Goal: Transaction & Acquisition: Purchase product/service

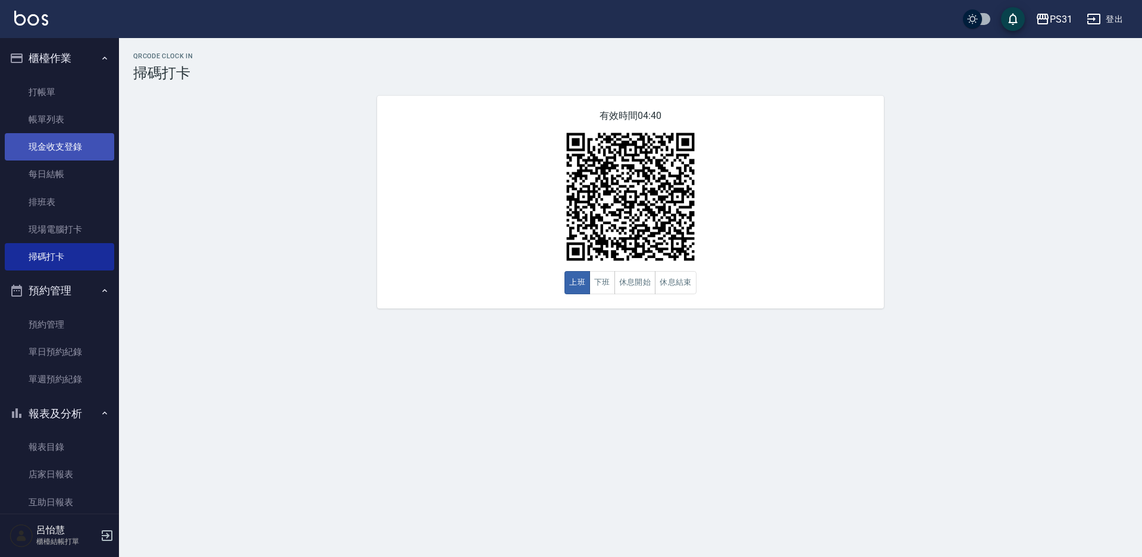
click at [66, 144] on link "現金收支登錄" at bounding box center [59, 146] width 109 height 27
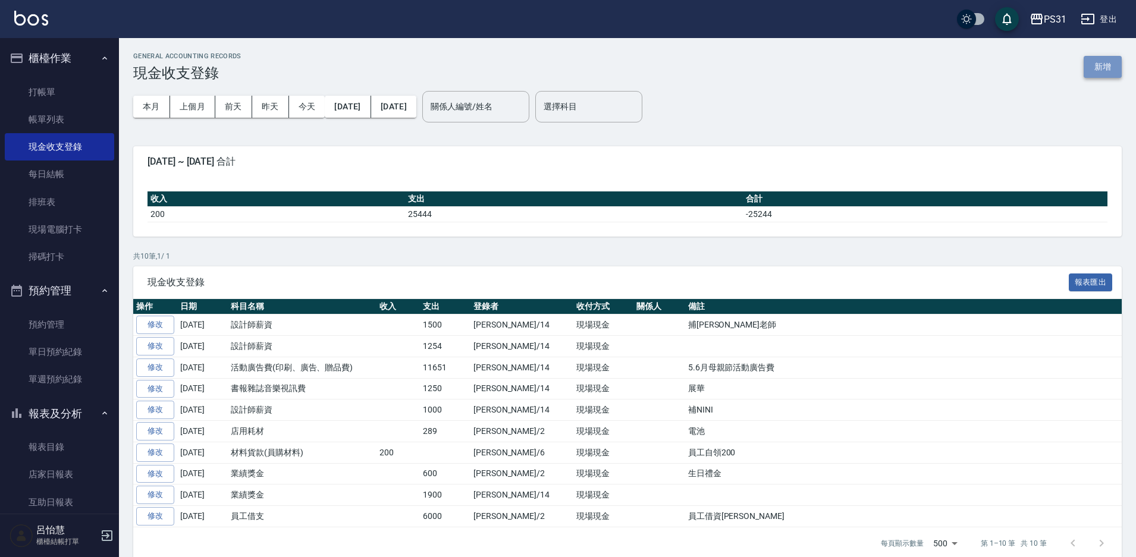
click at [808, 69] on button "新增" at bounding box center [1102, 67] width 38 height 22
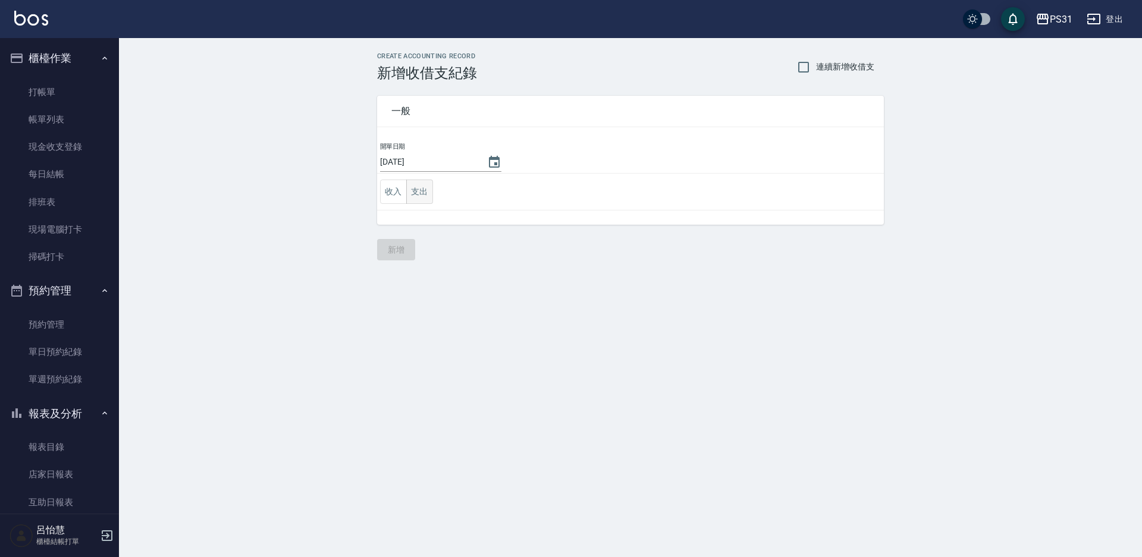
click at [424, 199] on button "支出" at bounding box center [419, 192] width 27 height 24
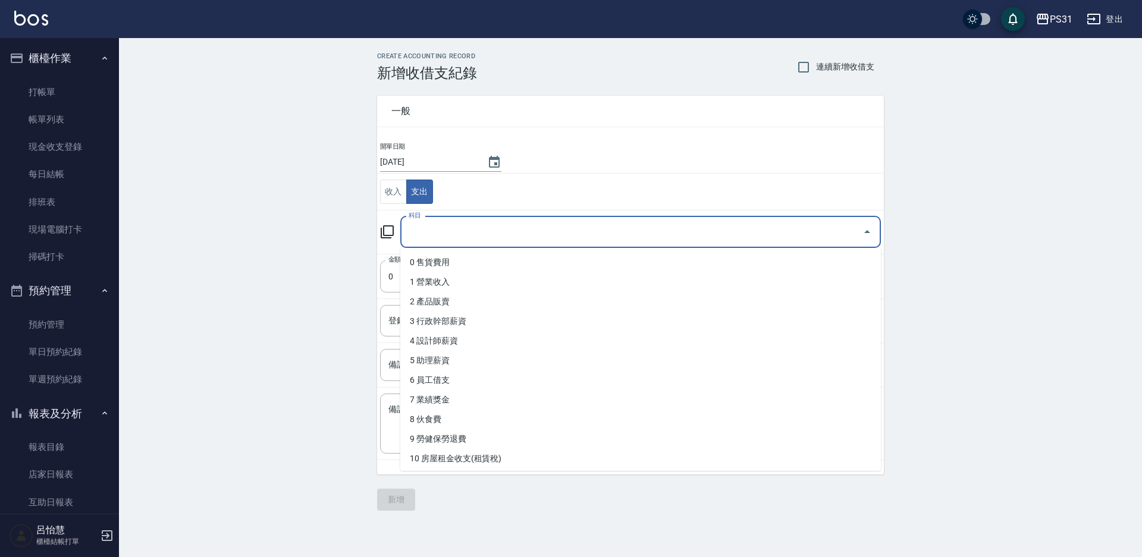
click at [523, 241] on input "科目" at bounding box center [631, 232] width 452 height 21
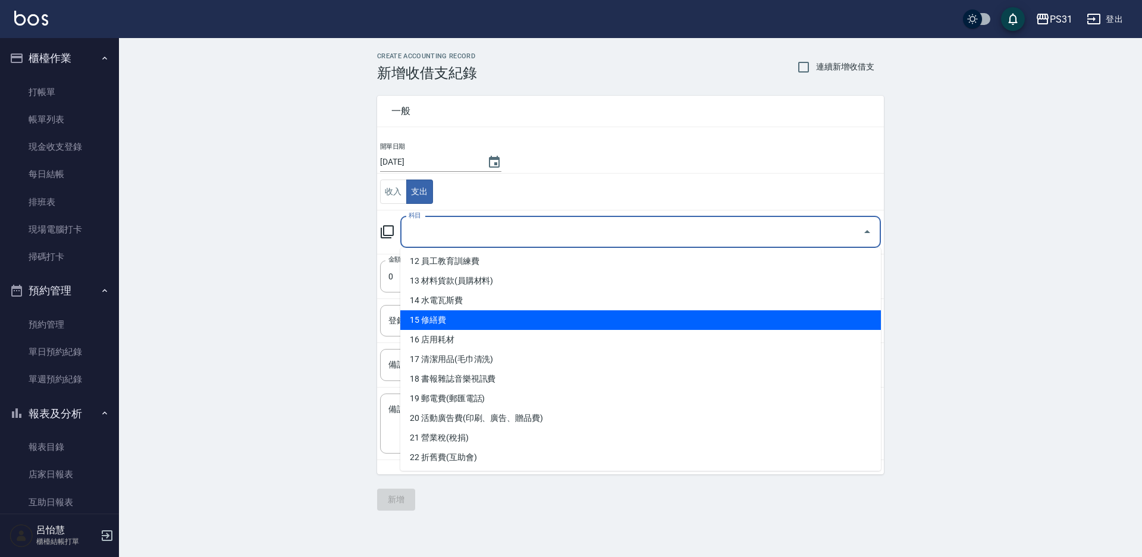
scroll to position [238, 0]
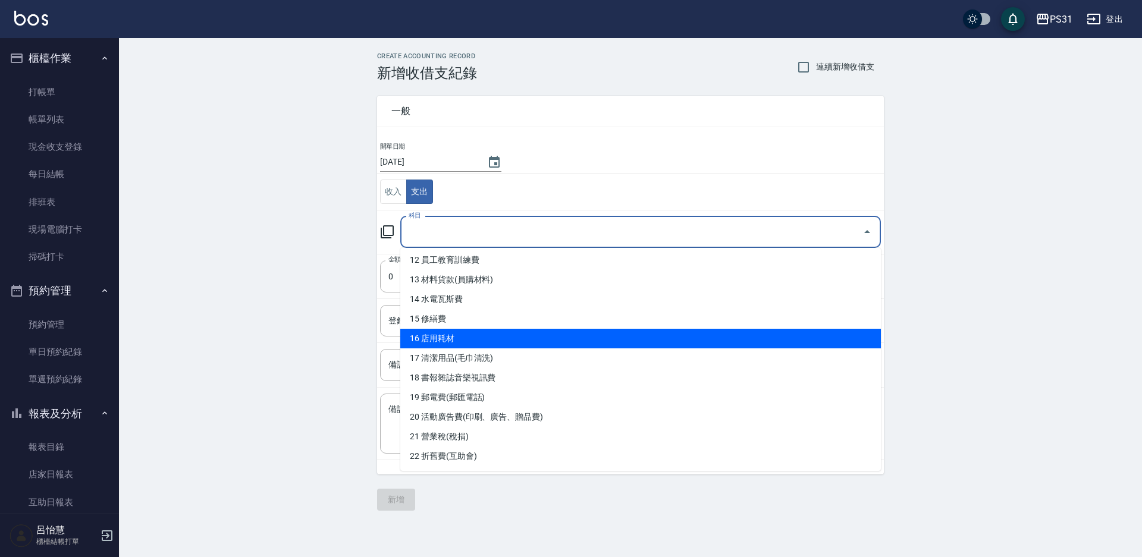
click at [577, 338] on li "16 店用耗材" at bounding box center [640, 339] width 480 height 20
type input "16 店用耗材"
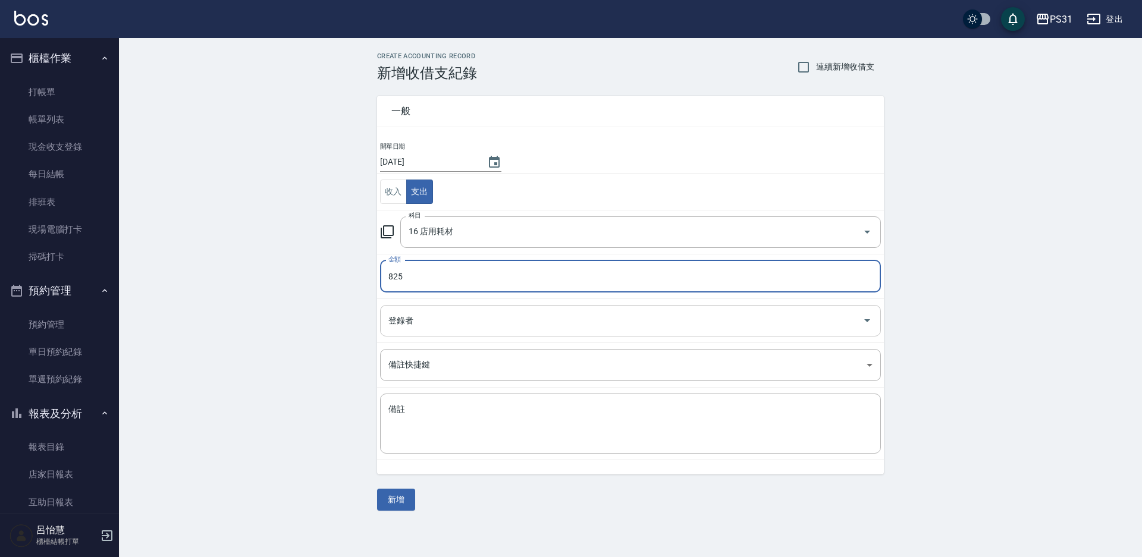
type input "825"
click at [526, 322] on input "登錄者" at bounding box center [621, 320] width 472 height 21
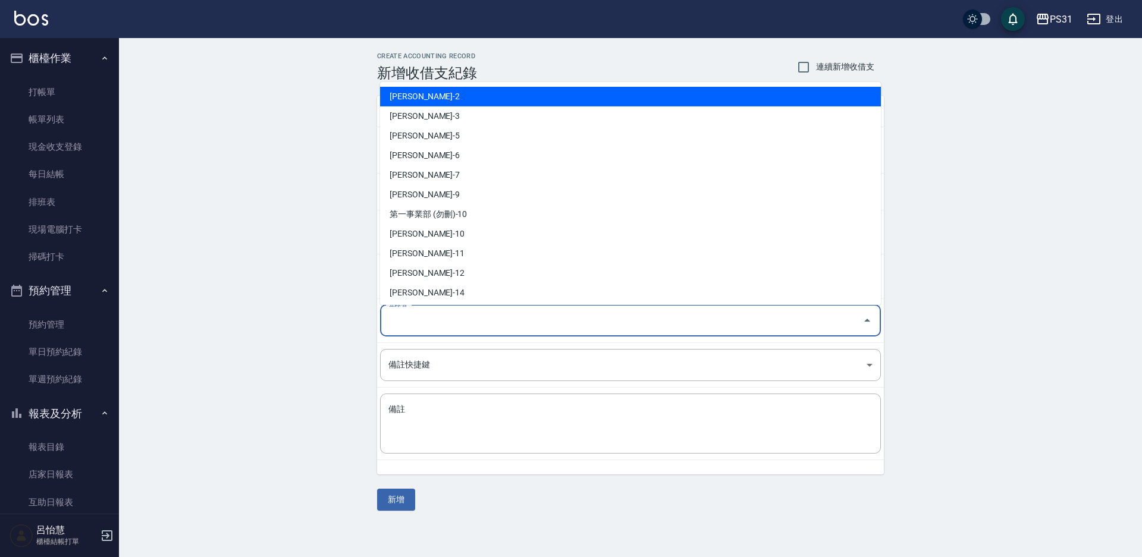
click at [482, 101] on li "[PERSON_NAME]-2" at bounding box center [630, 97] width 501 height 20
type input "[PERSON_NAME]-2"
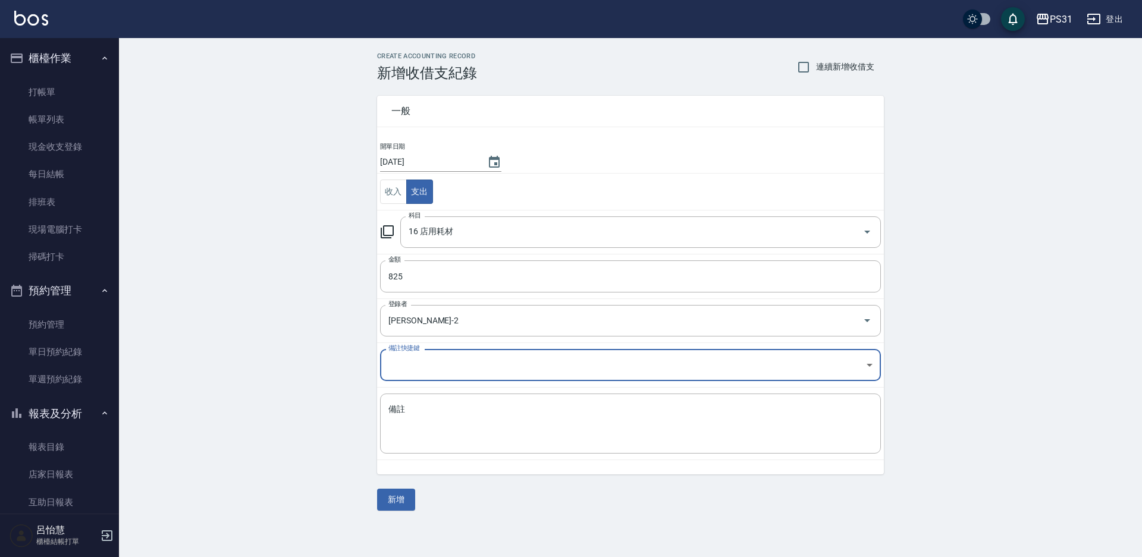
click at [571, 374] on body "PS31 登出 櫃檯作業 打帳單 帳單列表 現金收支登錄 每日結帳 排班表 現場電腦打卡 掃碼打卡 預約管理 預約管理 單日預約紀錄 單週預約紀錄 報表及分析…" at bounding box center [571, 278] width 1142 height 557
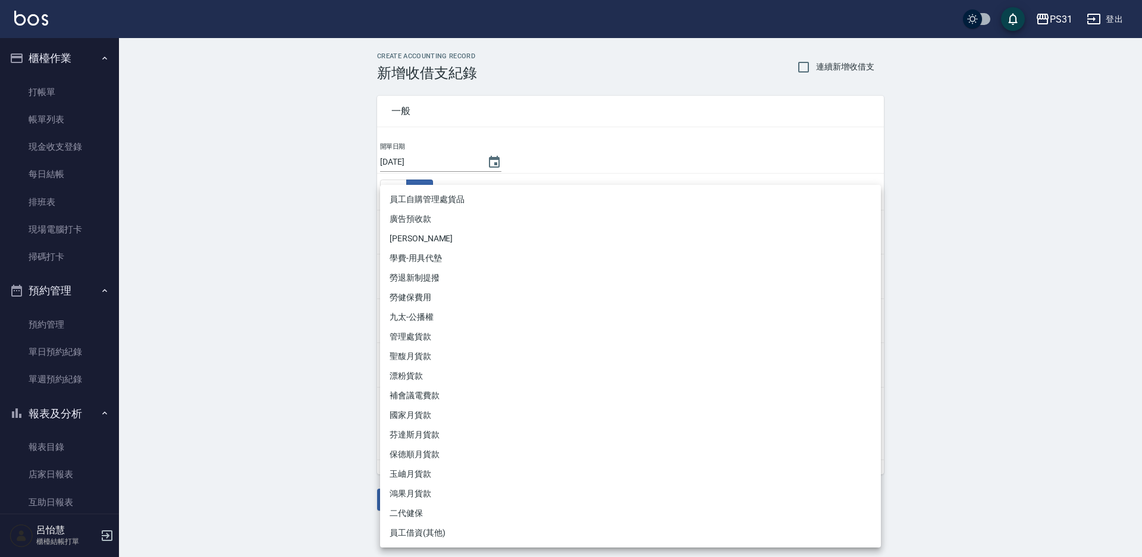
click at [315, 395] on div at bounding box center [571, 278] width 1142 height 557
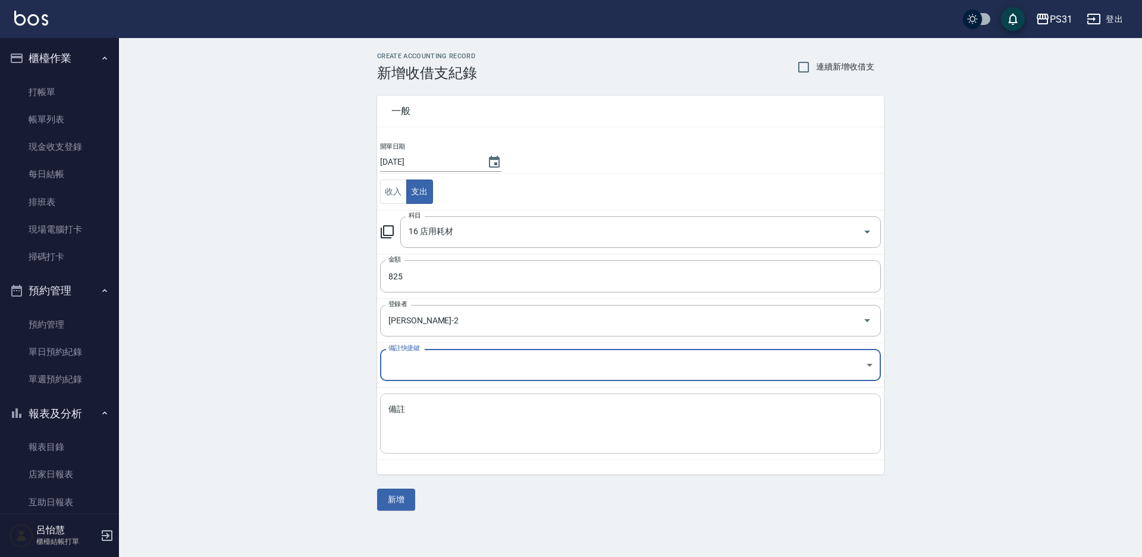
click at [472, 395] on textarea "備註" at bounding box center [630, 424] width 484 height 40
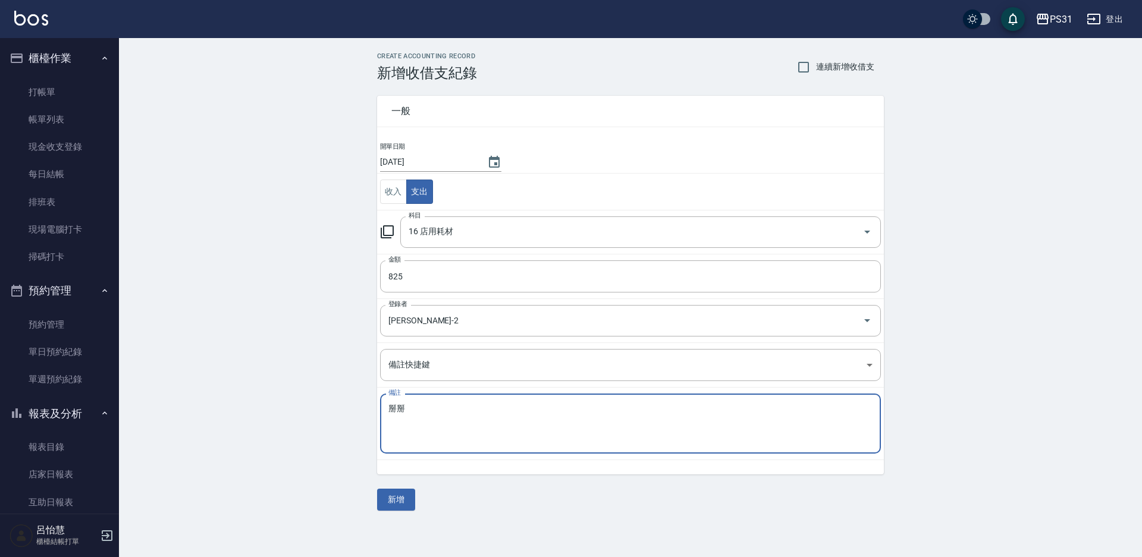
type textarea "掰"
type textarea "拜拜"
click at [405, 395] on button "新增" at bounding box center [396, 500] width 38 height 22
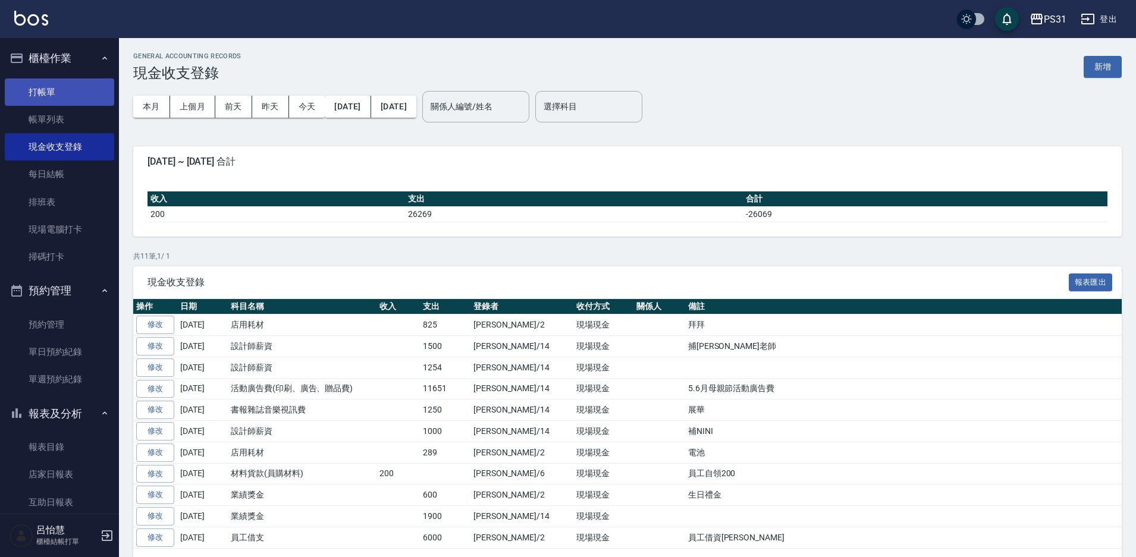
click at [56, 96] on link "打帳單" at bounding box center [59, 91] width 109 height 27
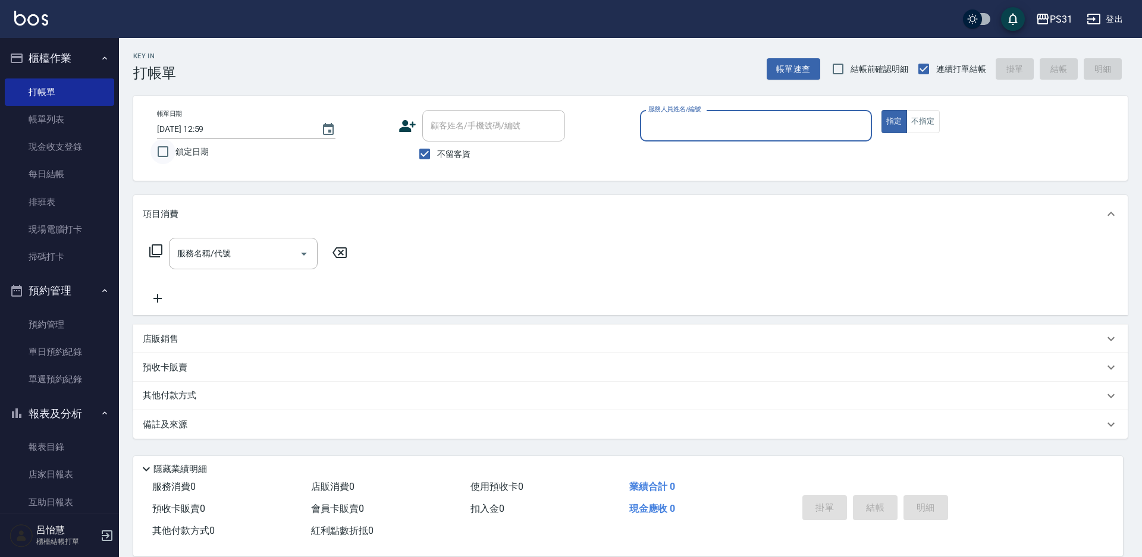
click at [165, 151] on input "鎖定日期" at bounding box center [162, 151] width 25 height 25
checkbox input "true"
click at [808, 129] on input "服務人員姓名/編號" at bounding box center [755, 125] width 221 height 21
type input "7"
type button "true"
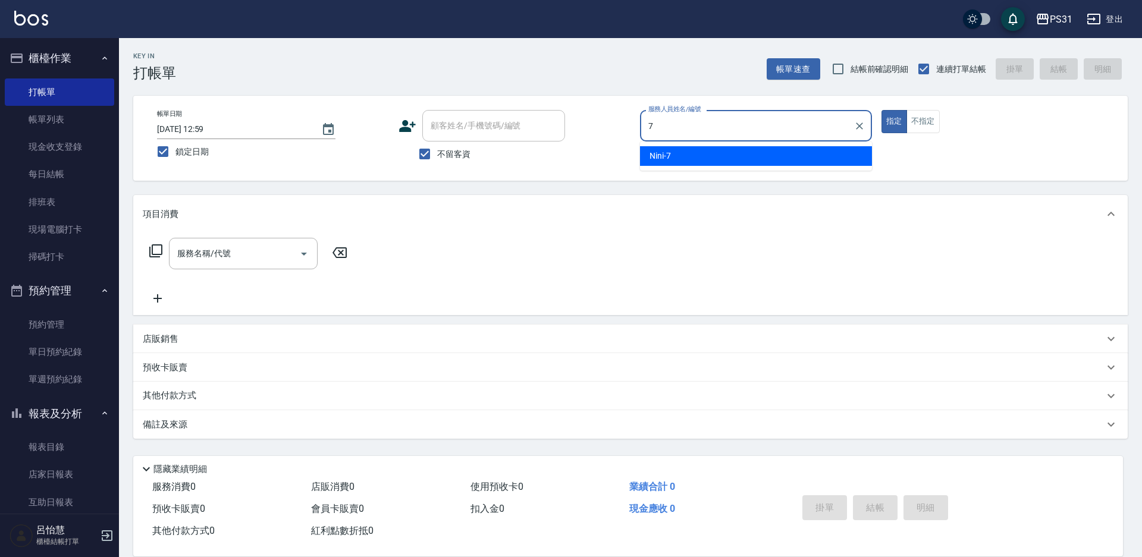
type input "Nini-7"
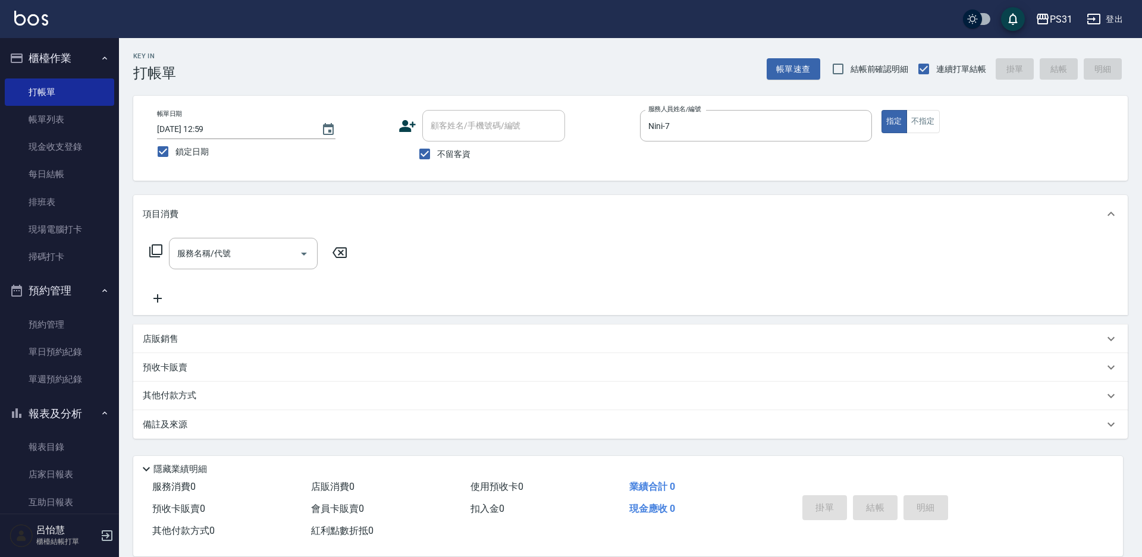
click at [163, 344] on p "店販銷售" at bounding box center [161, 339] width 36 height 12
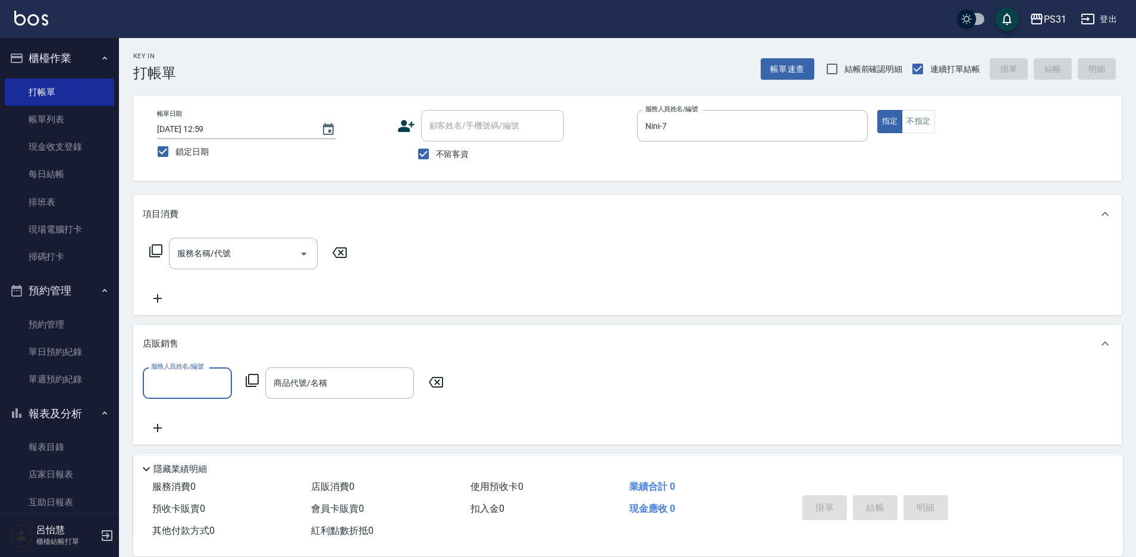
scroll to position [1, 0]
type input "Nini-7"
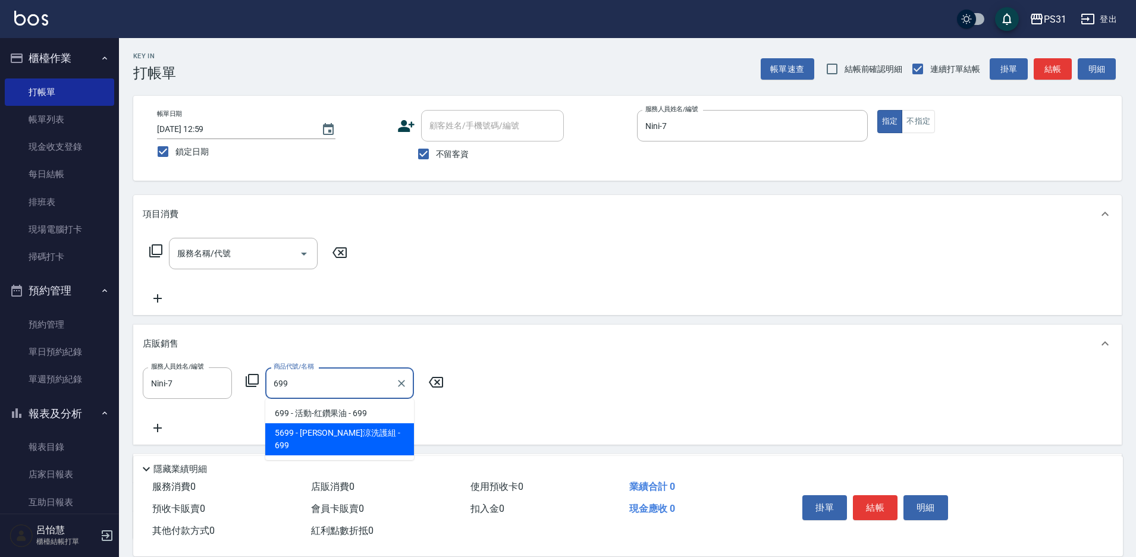
type input "[PERSON_NAME]涼洗護組"
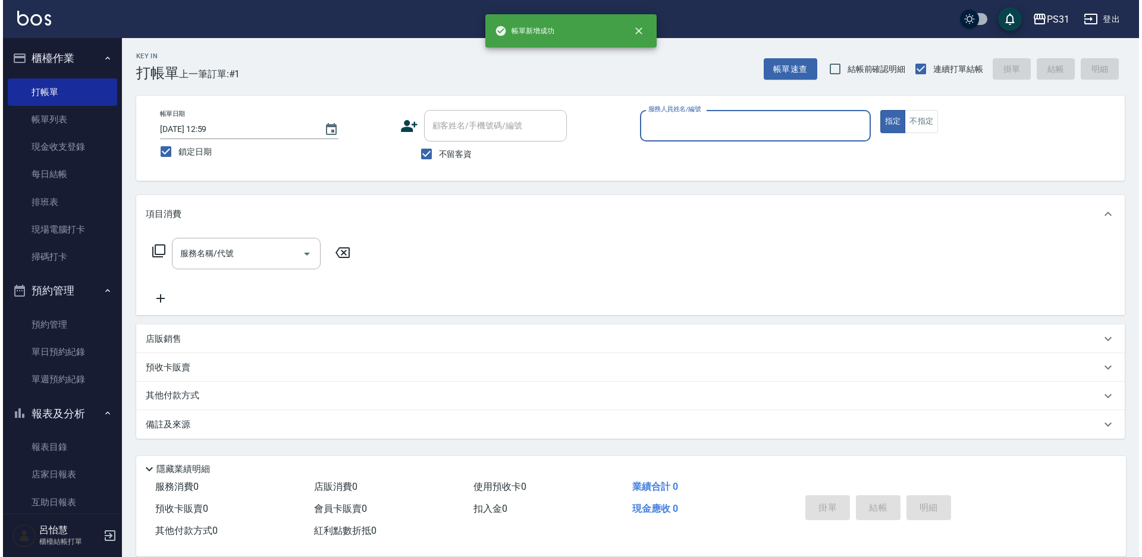
scroll to position [0, 0]
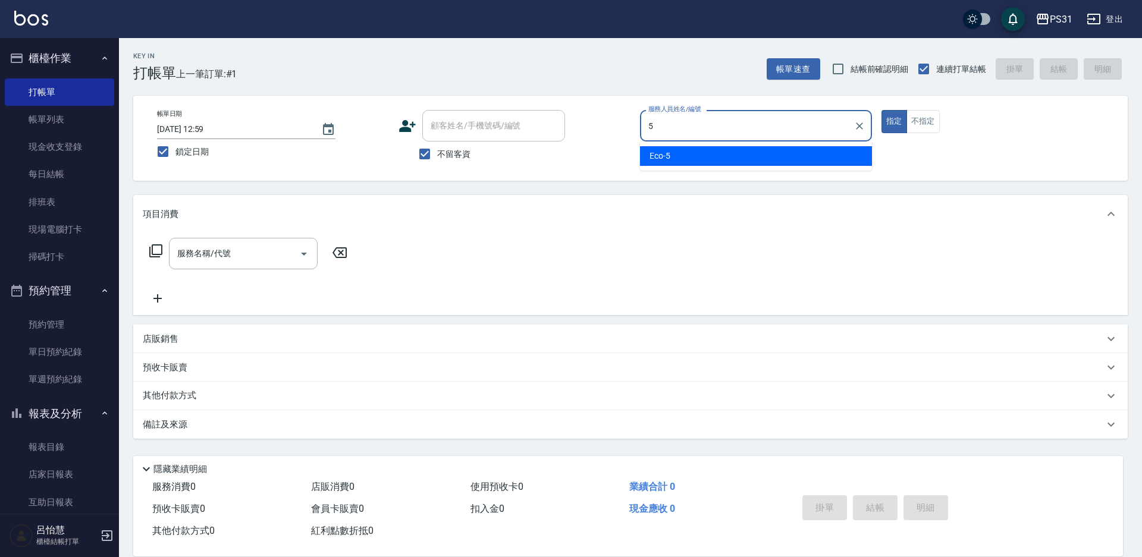
type input "Eco-5"
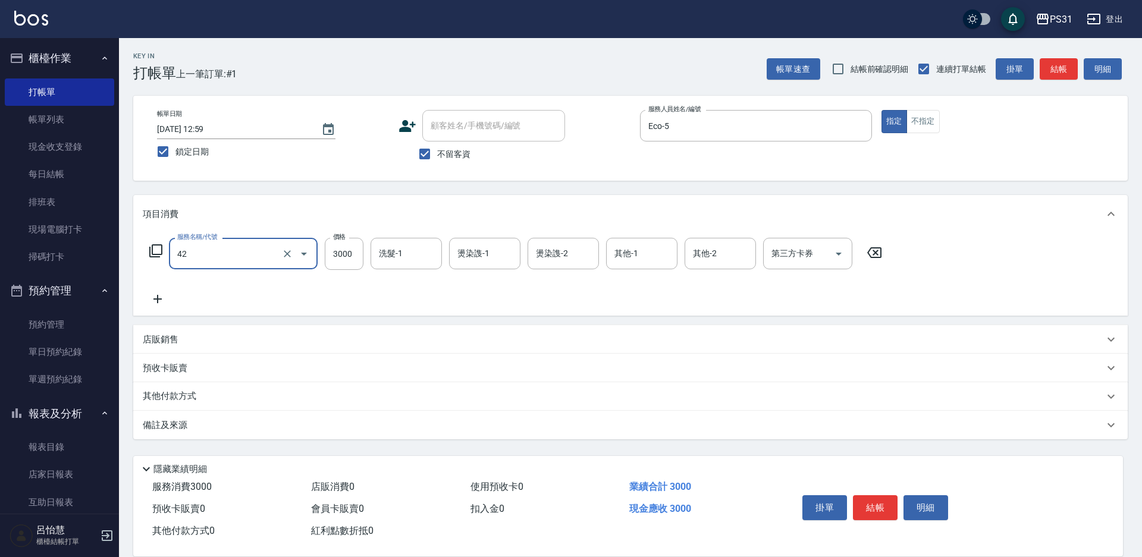
type input "染髮B餐(42)"
type input "2899"
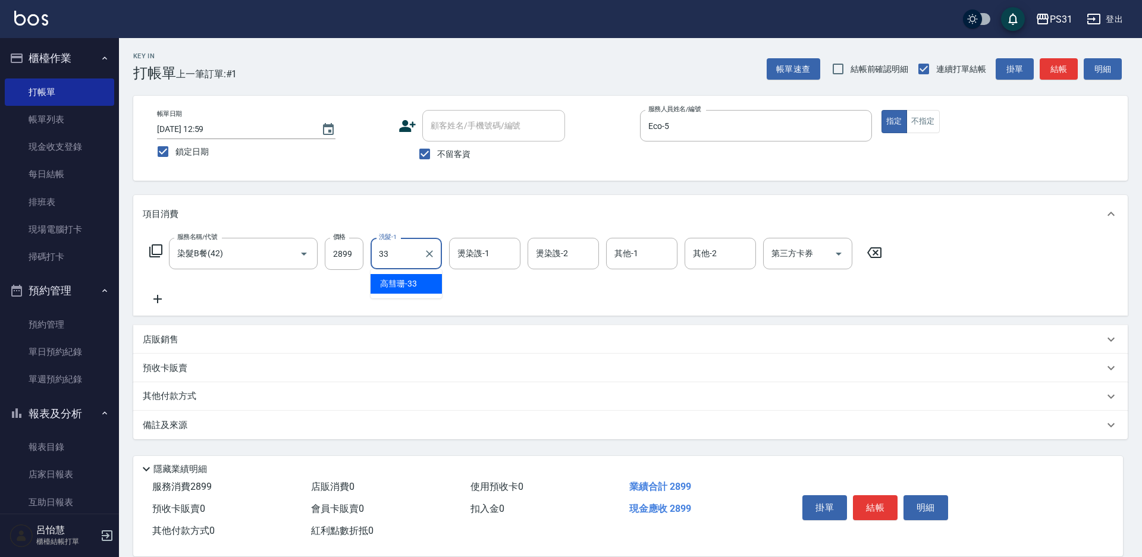
type input "[PERSON_NAME]-33"
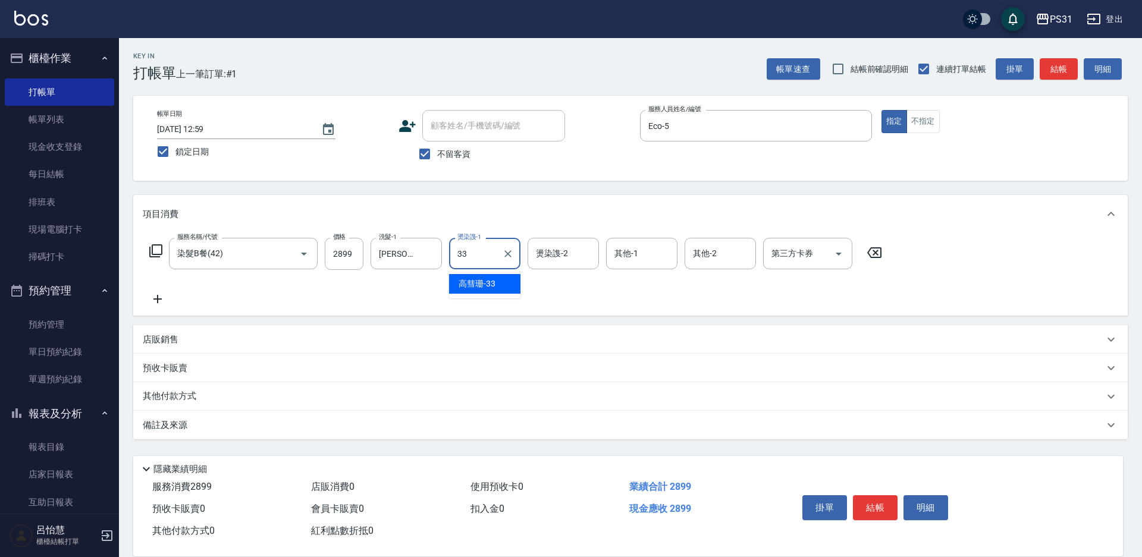
type input "[PERSON_NAME]-33"
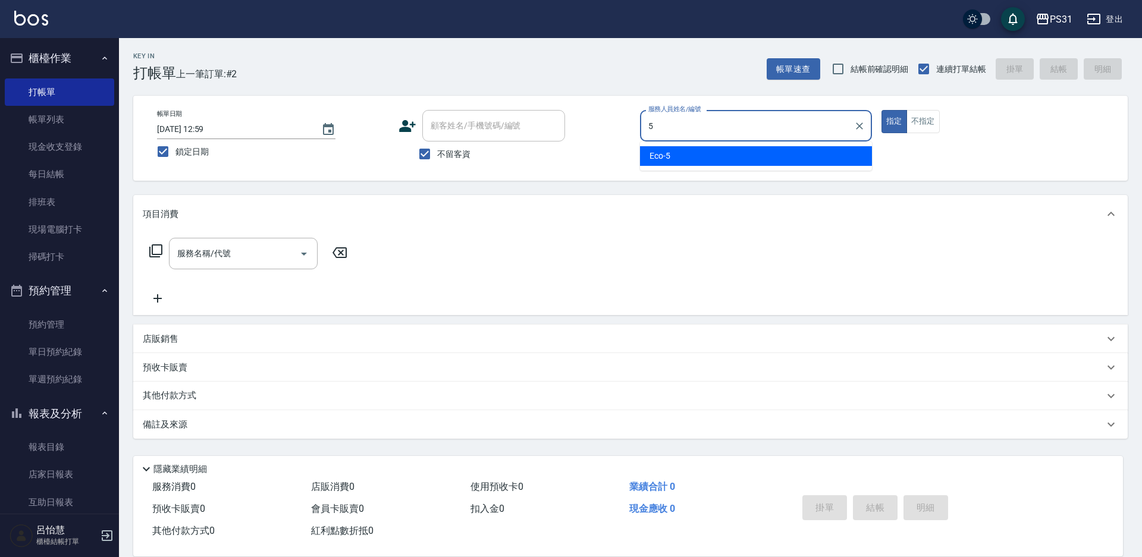
type input "Eco-5"
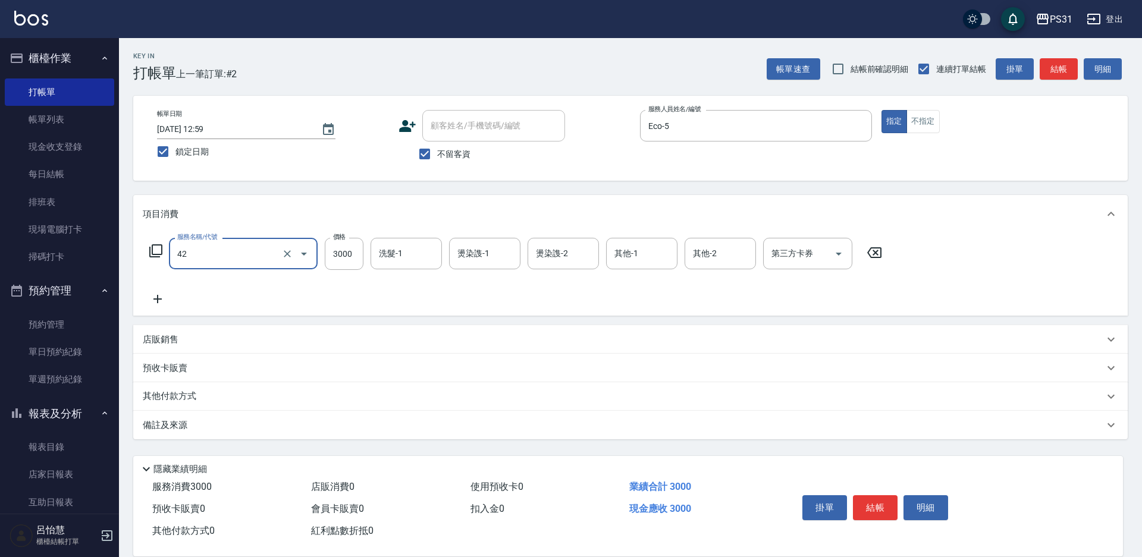
type input "染髮B餐(42)"
type input "2899"
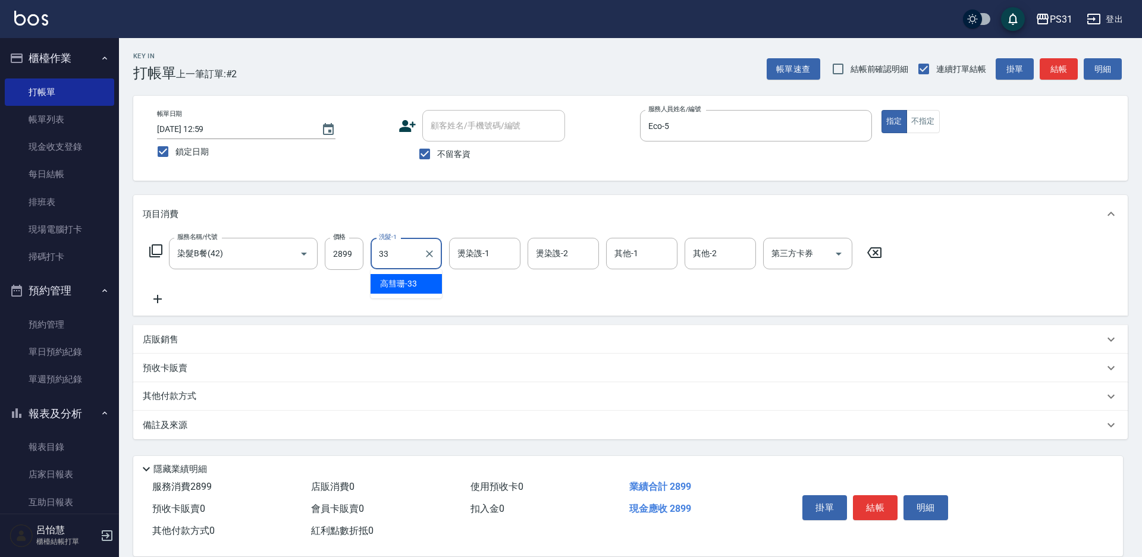
type input "[PERSON_NAME]-33"
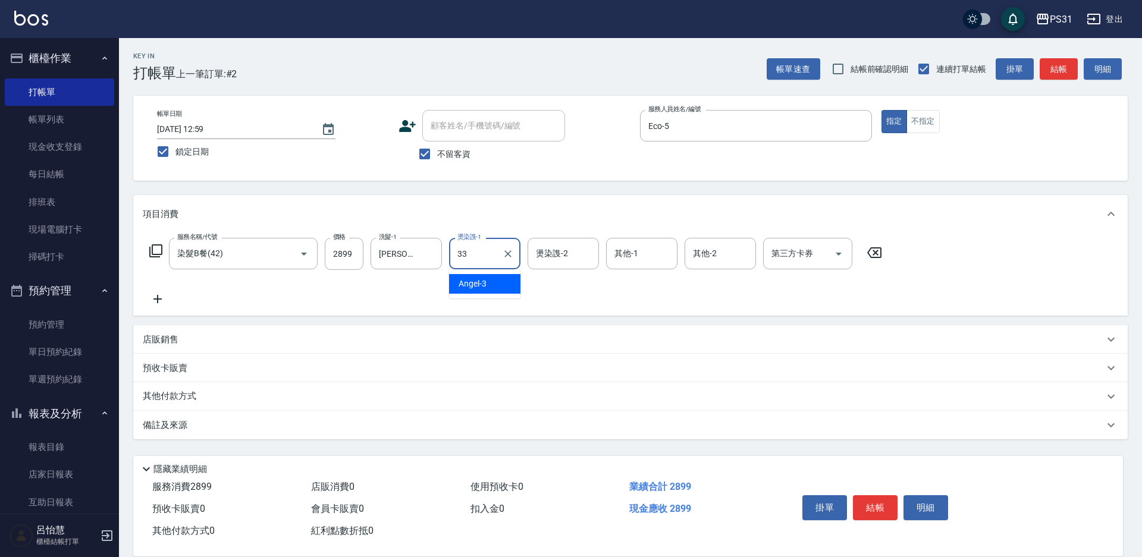
type input "[PERSON_NAME]-33"
type input "Eco-5"
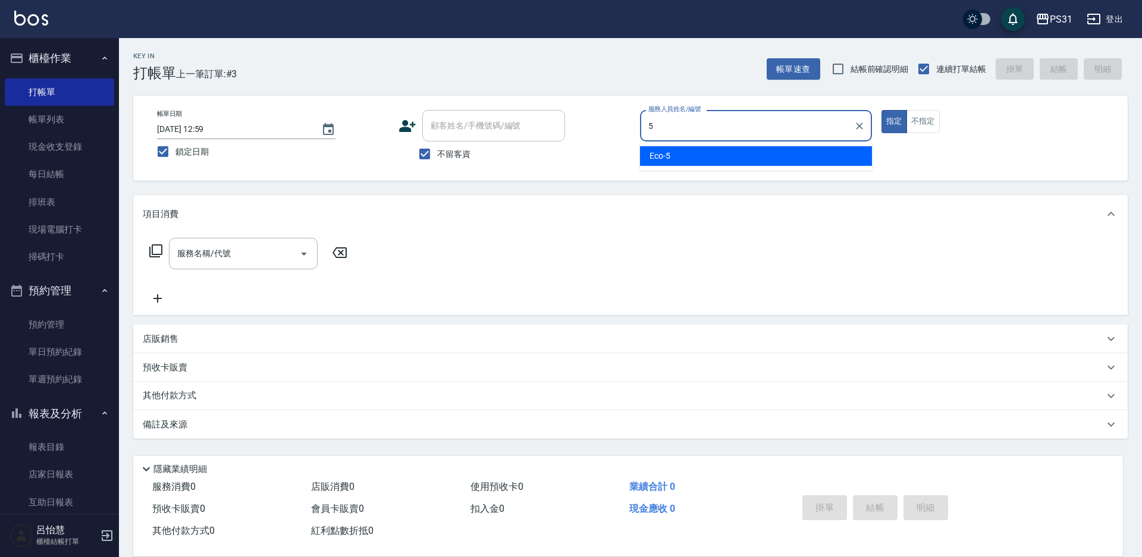
type input "Eco-5"
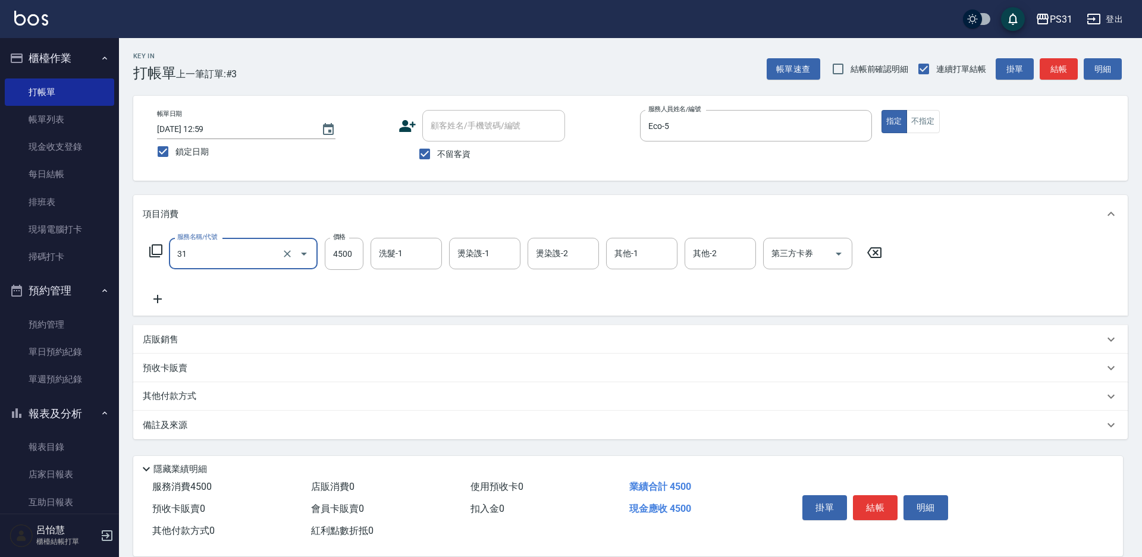
type input "燙髮A餐(31)"
type input "4298"
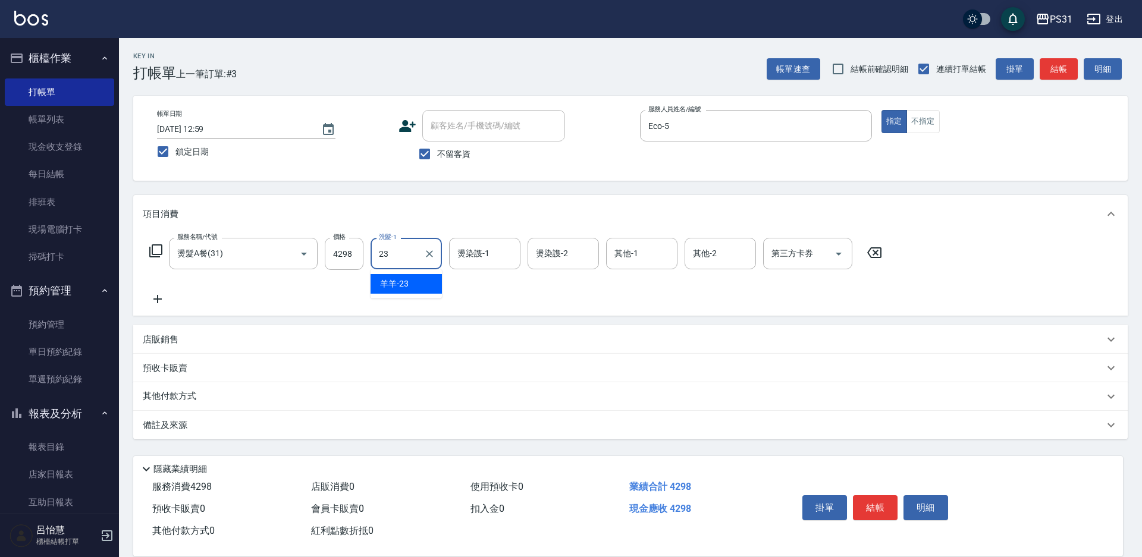
type input "羊羊-23"
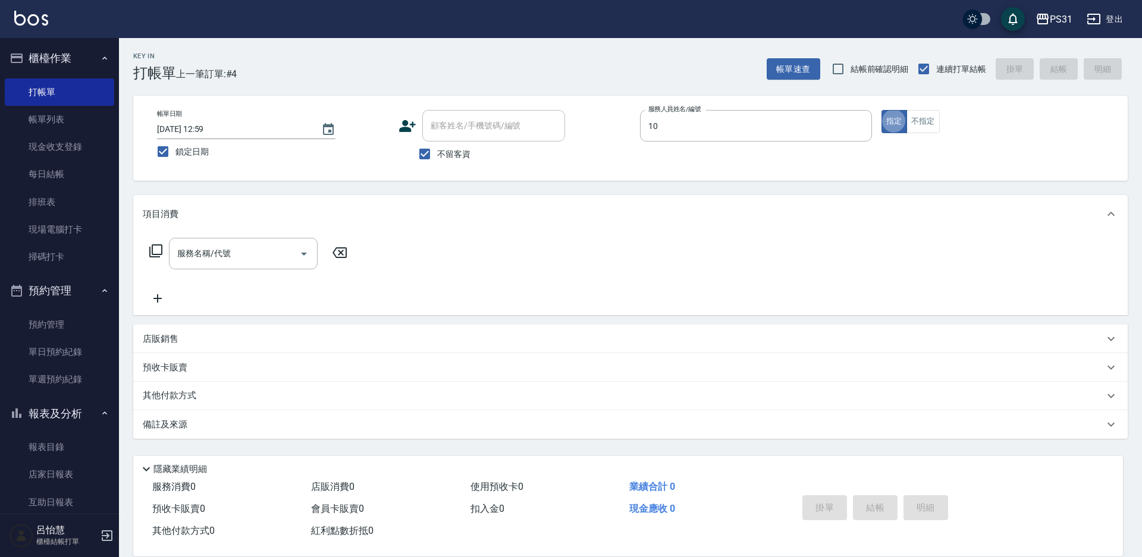
type input "Zhan-10"
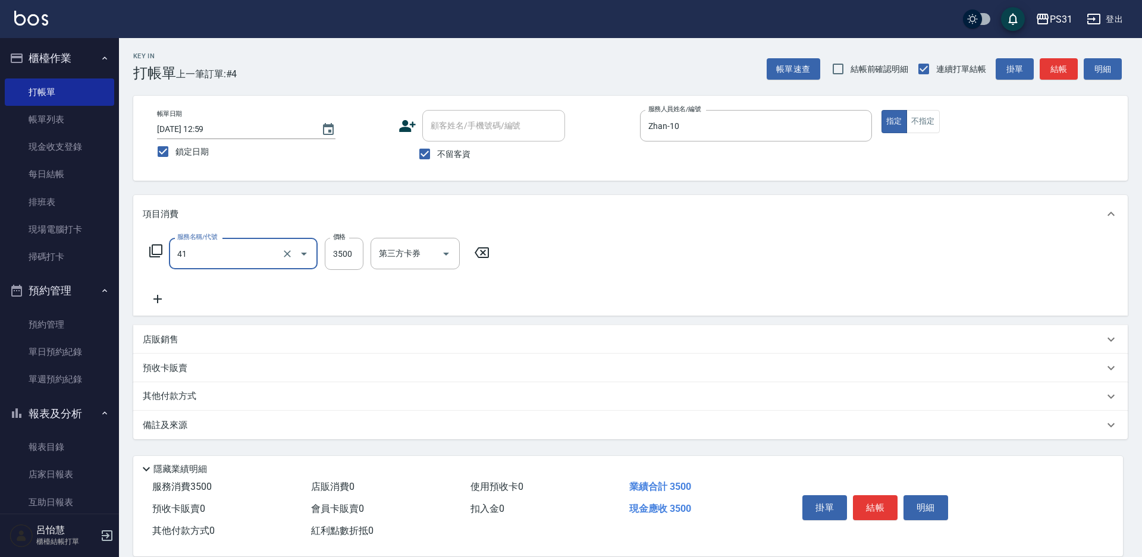
type input "染髮A餐(41)"
type input "6099"
click at [156, 339] on p "店販銷售" at bounding box center [161, 340] width 36 height 12
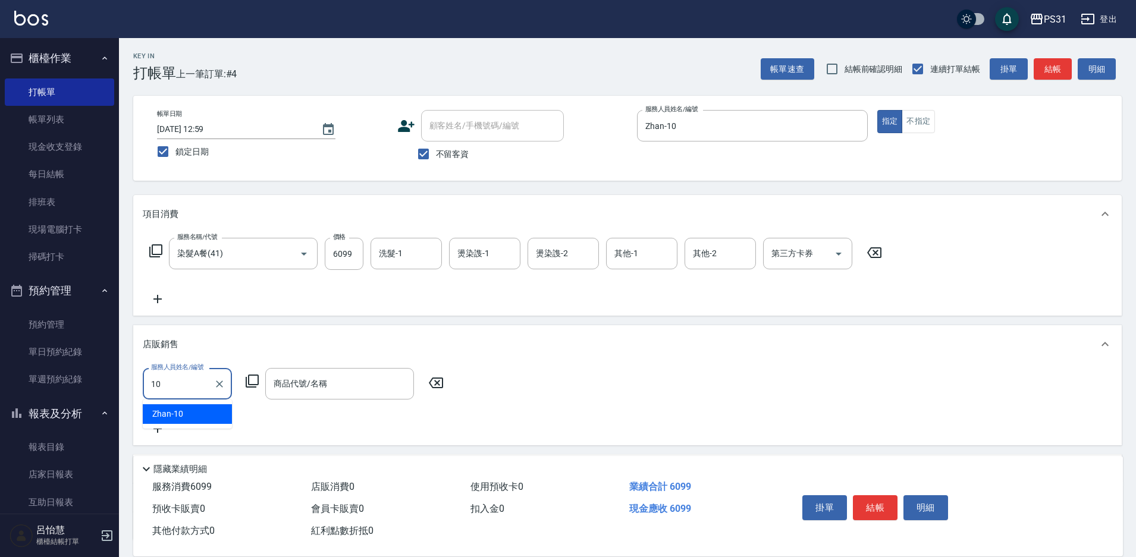
type input "Zhan-10"
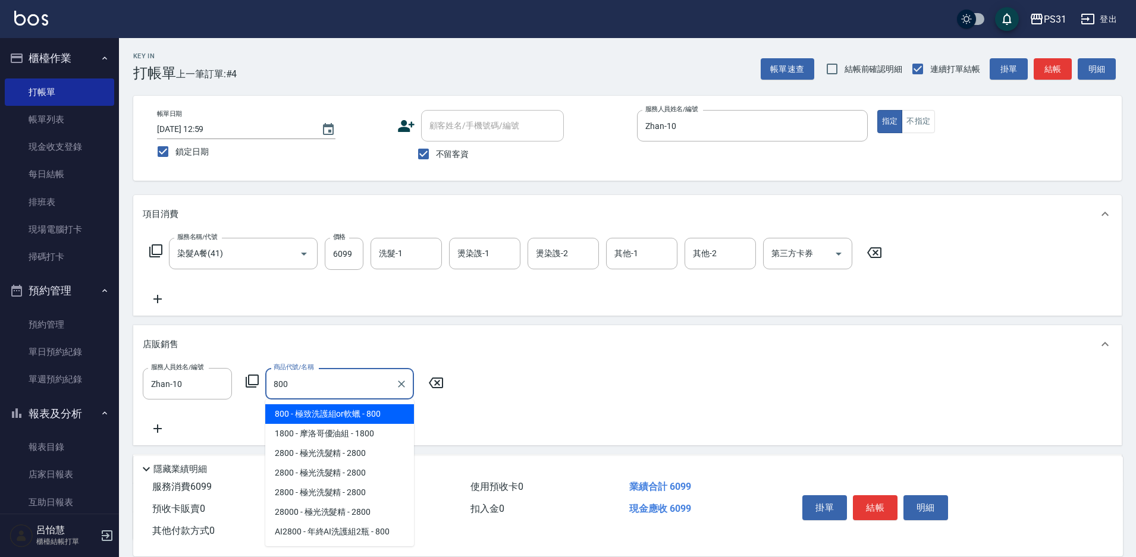
type input "極致洗護組or軟蠟"
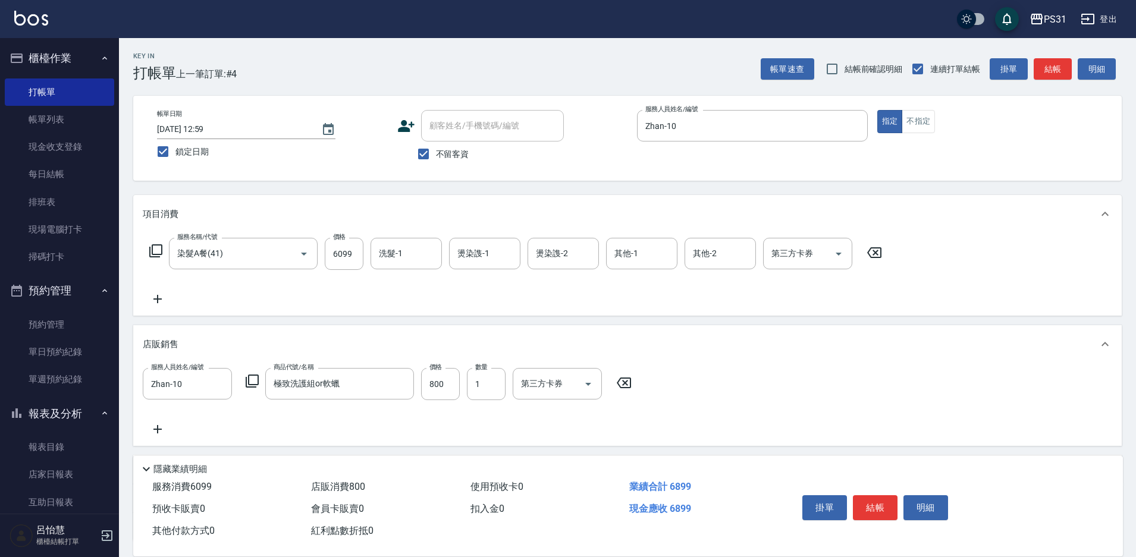
click at [778, 395] on div "服務人員姓名/編號 Zhan-10 服務人員姓名/編號 商品代號/名稱 極致洗護組or軟蠟 商品代號/名稱 價格 800 價格 數量 1 數量 第三方卡券 第…" at bounding box center [627, 402] width 969 height 68
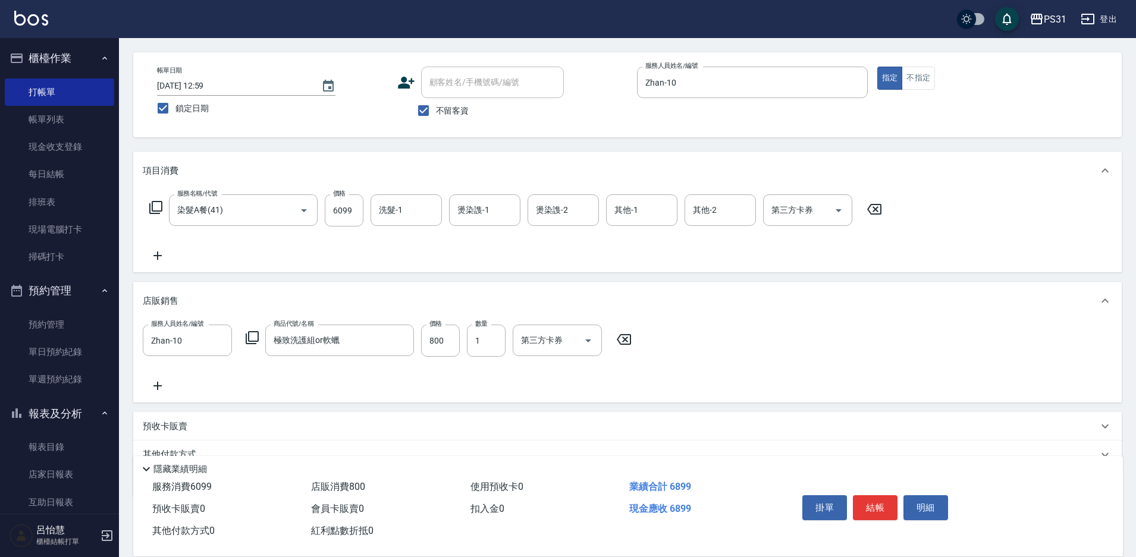
scroll to position [98, 0]
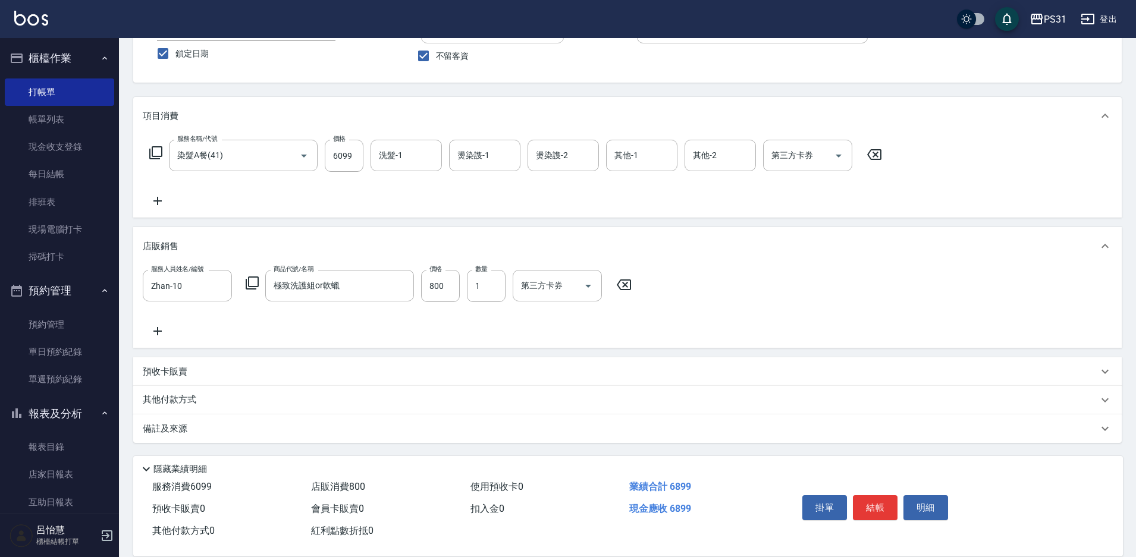
click at [180, 372] on p "預收卡販賣" at bounding box center [165, 372] width 45 height 12
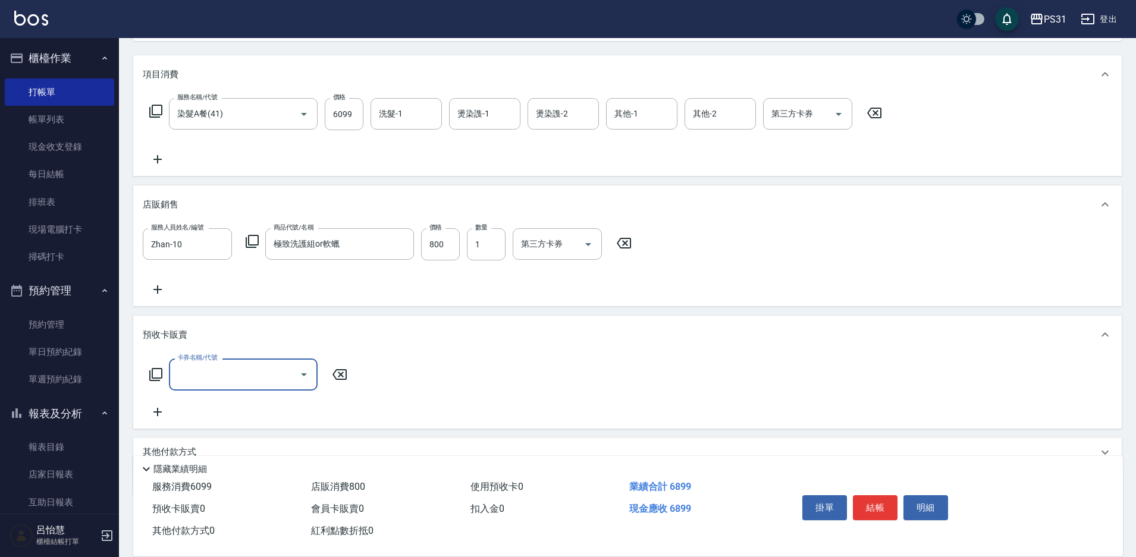
scroll to position [192, 0]
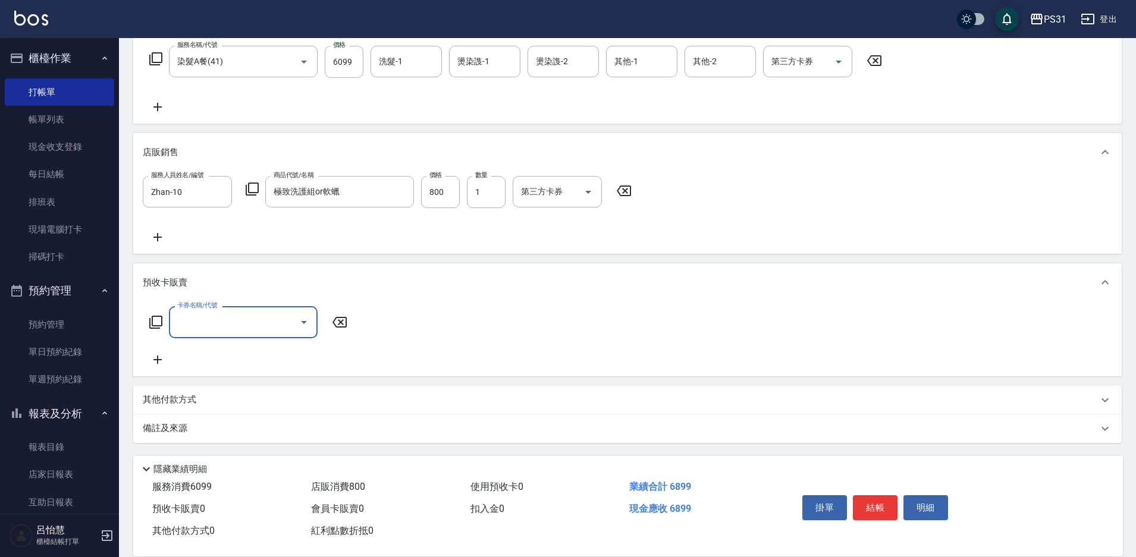
click at [174, 395] on p "其他付款方式" at bounding box center [172, 400] width 59 height 13
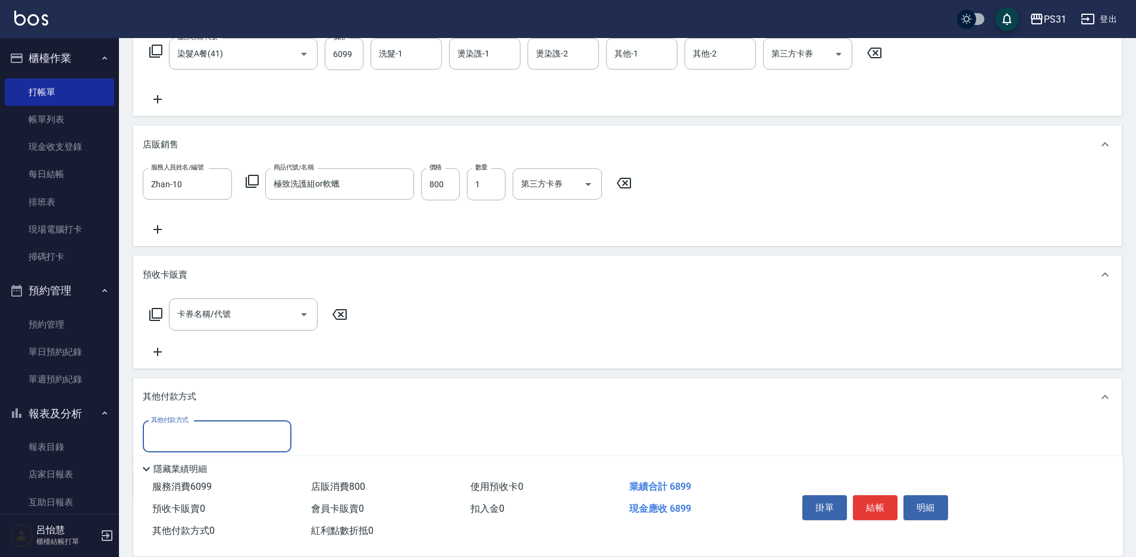
scroll to position [251, 0]
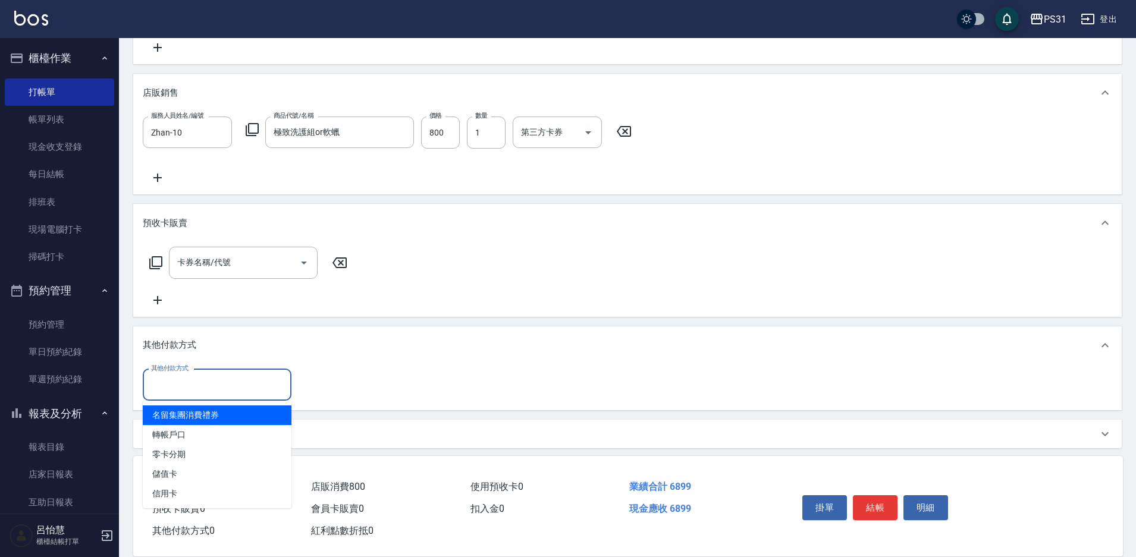
click at [245, 383] on input "其他付款方式" at bounding box center [217, 385] width 138 height 21
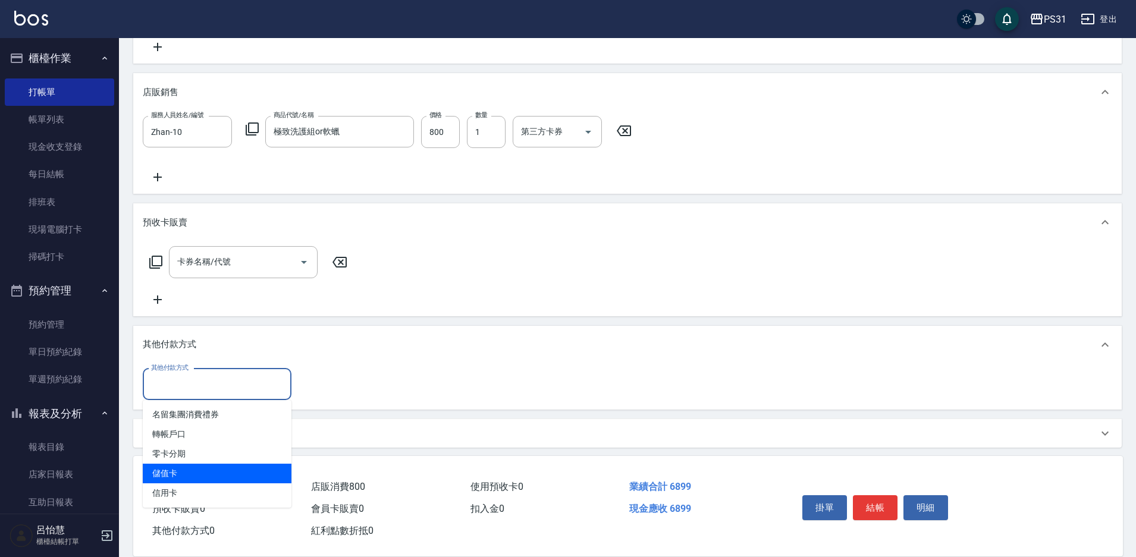
scroll to position [257, 0]
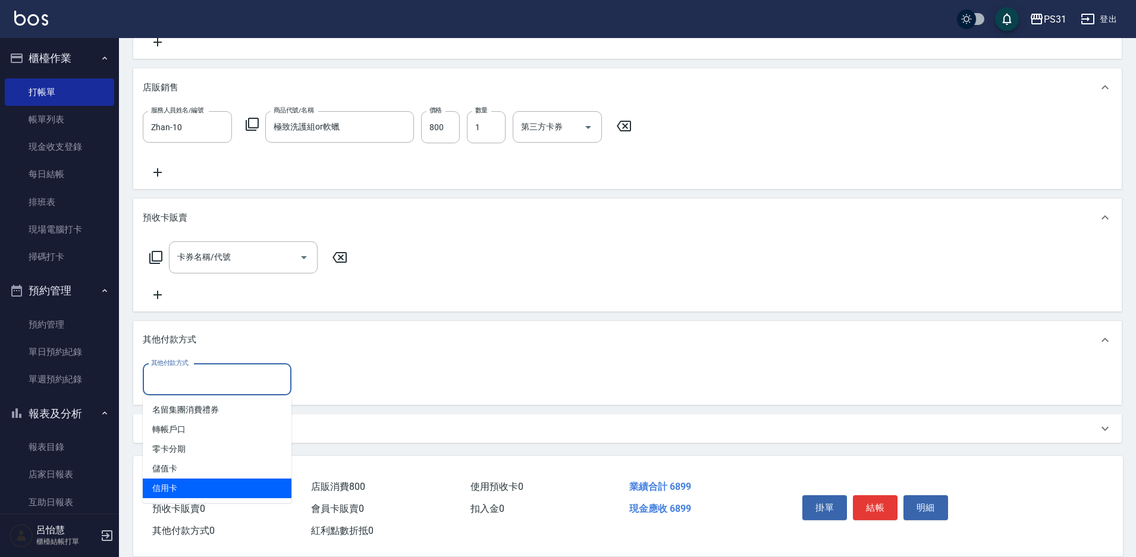
click at [206, 395] on span "信用卡" at bounding box center [217, 489] width 149 height 20
type input "信用卡"
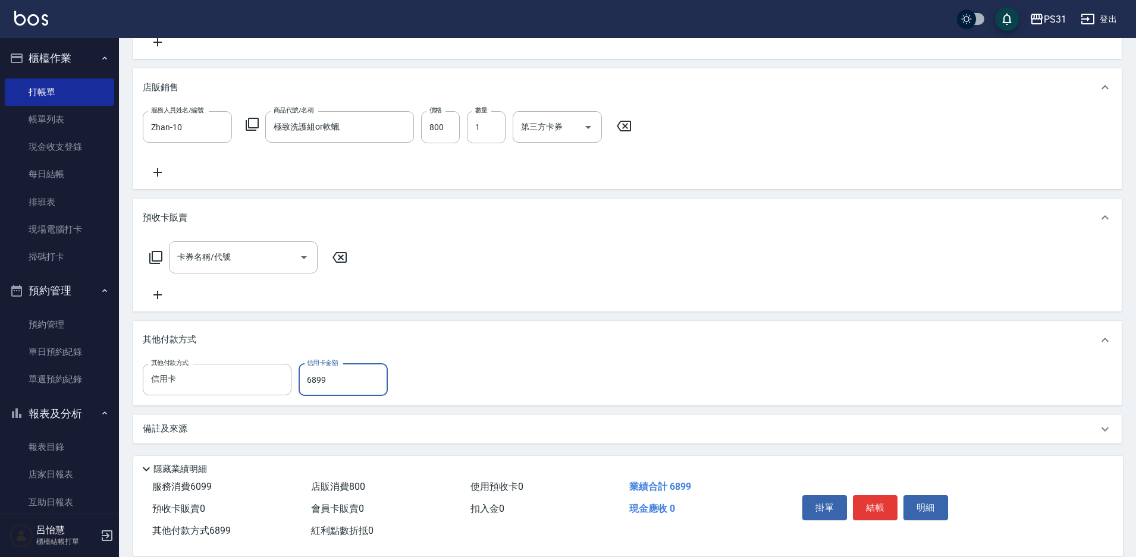
type input "6899"
click at [808, 395] on button "結帳" at bounding box center [875, 507] width 45 height 25
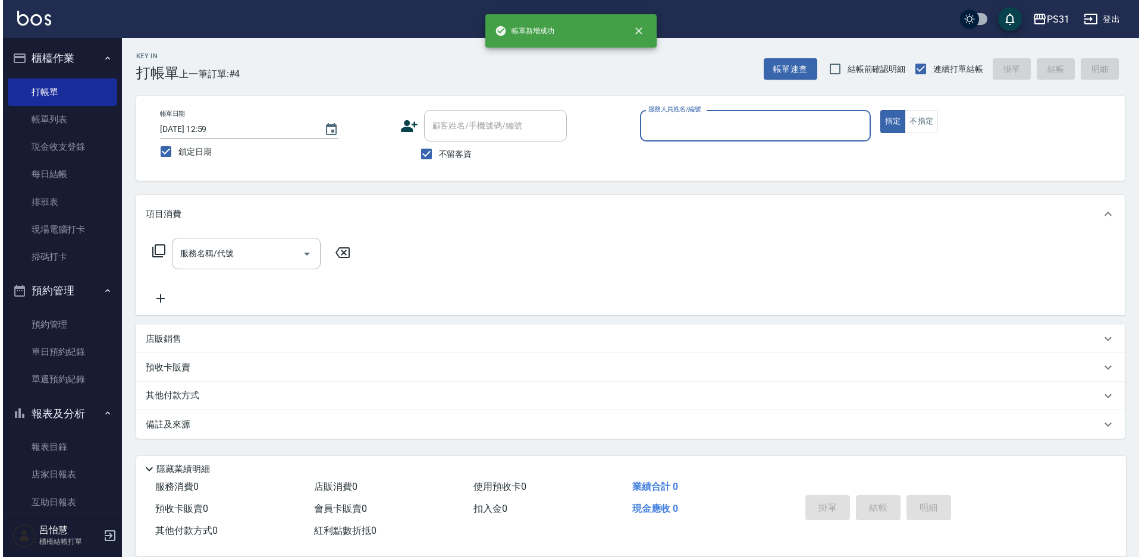
scroll to position [0, 0]
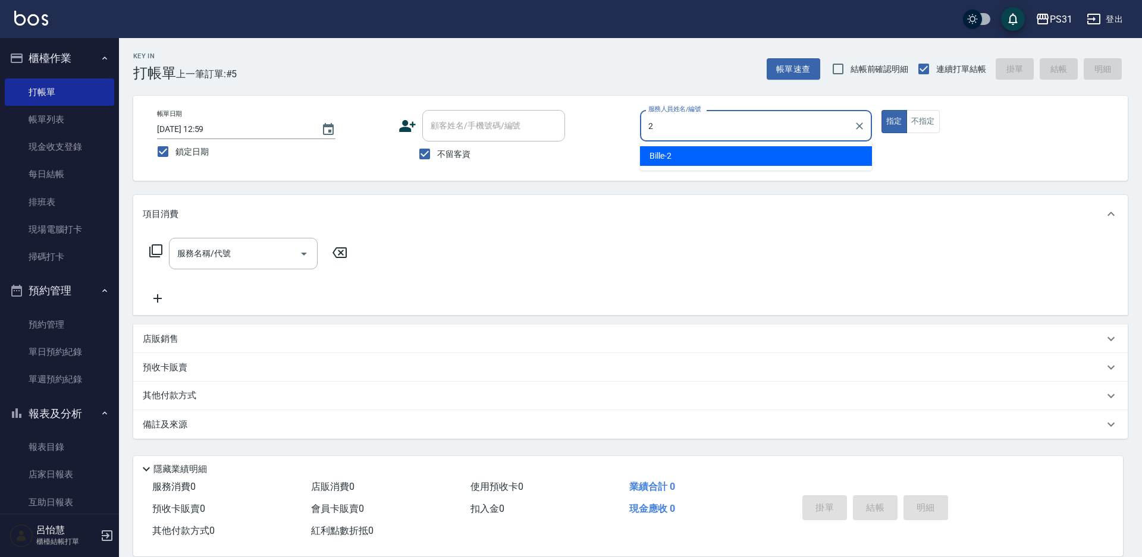
type input "Bille-2"
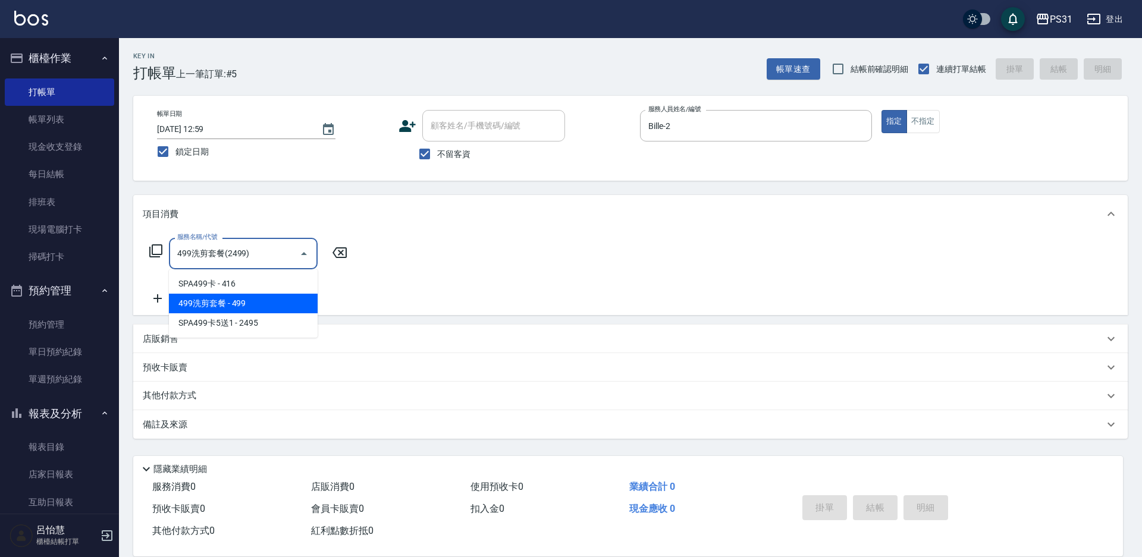
type input "499洗剪套餐(2499)"
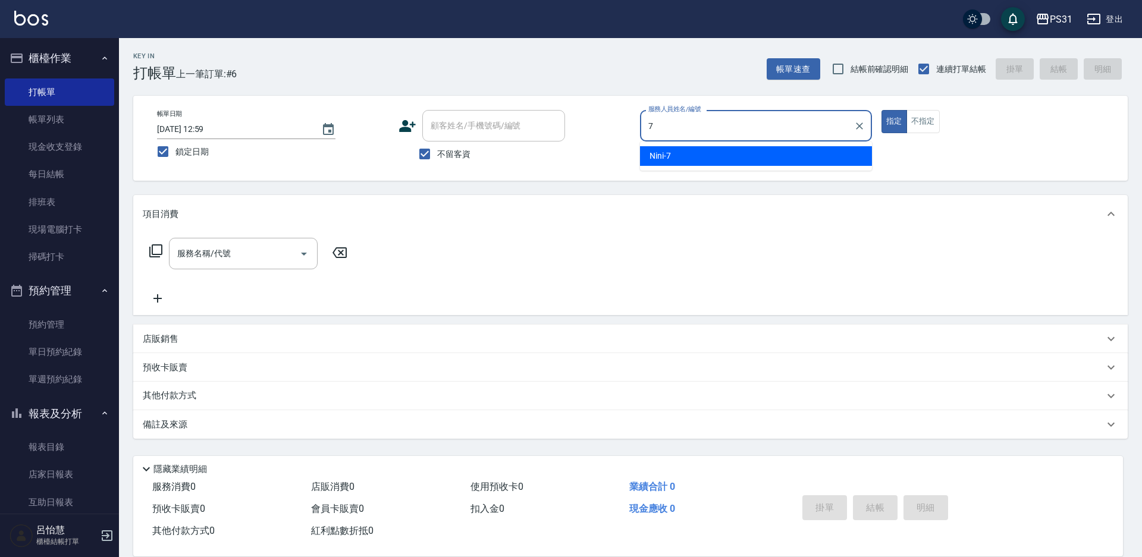
type input "Nini-7"
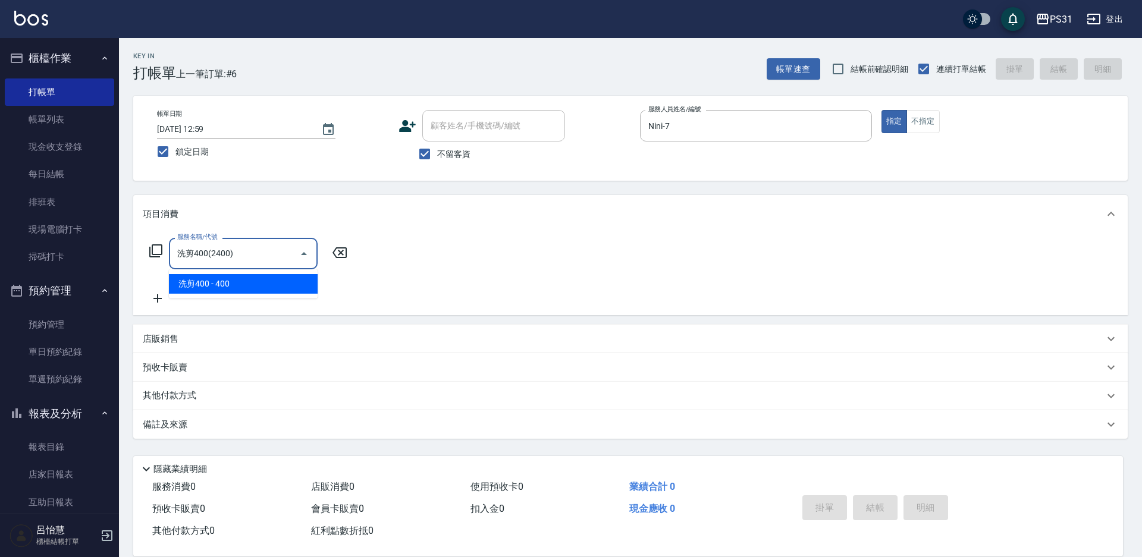
type input "洗剪400(2400)"
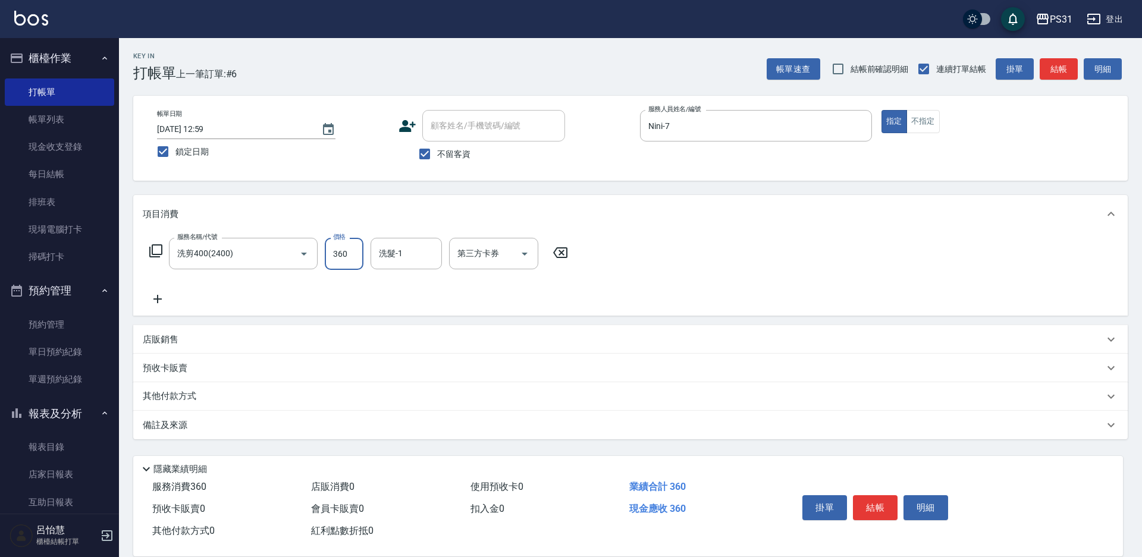
type input "360"
type input "豆豆-43"
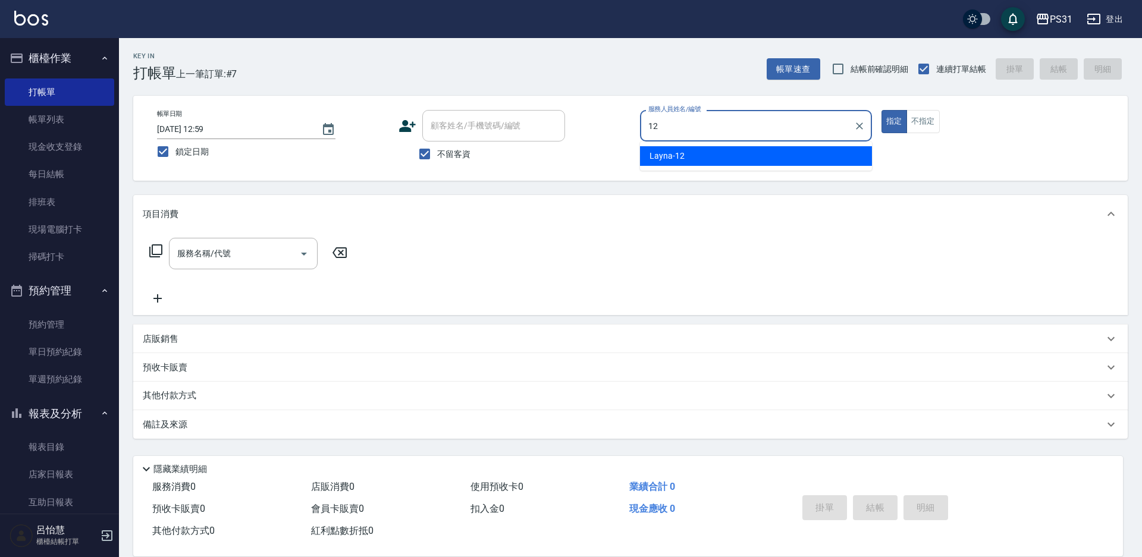
type input "Layna-12"
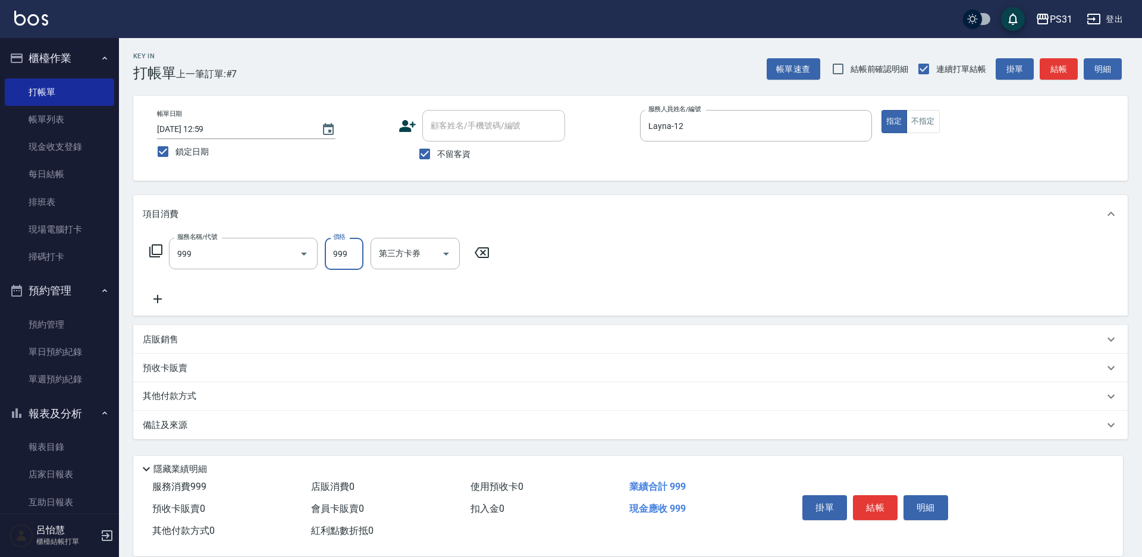
type input "精油套餐999(999)"
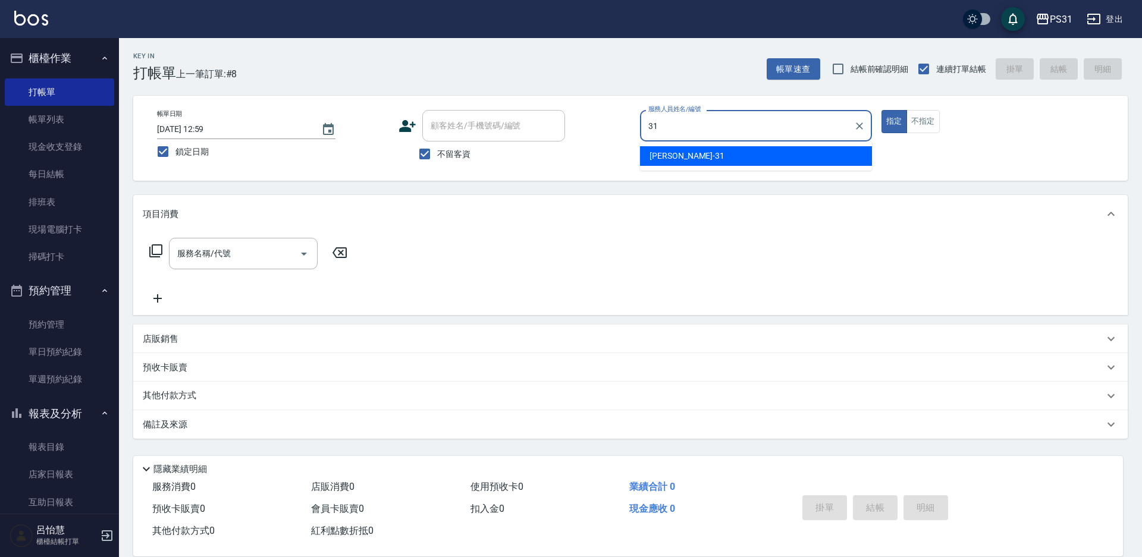
type input "[PERSON_NAME]-31"
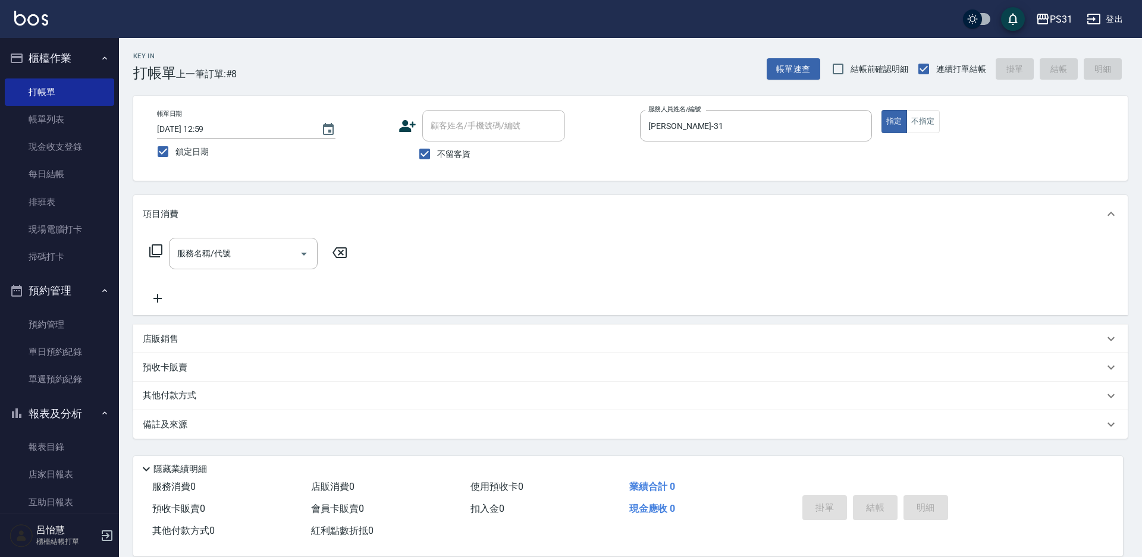
click at [169, 344] on p "店販銷售" at bounding box center [161, 339] width 36 height 12
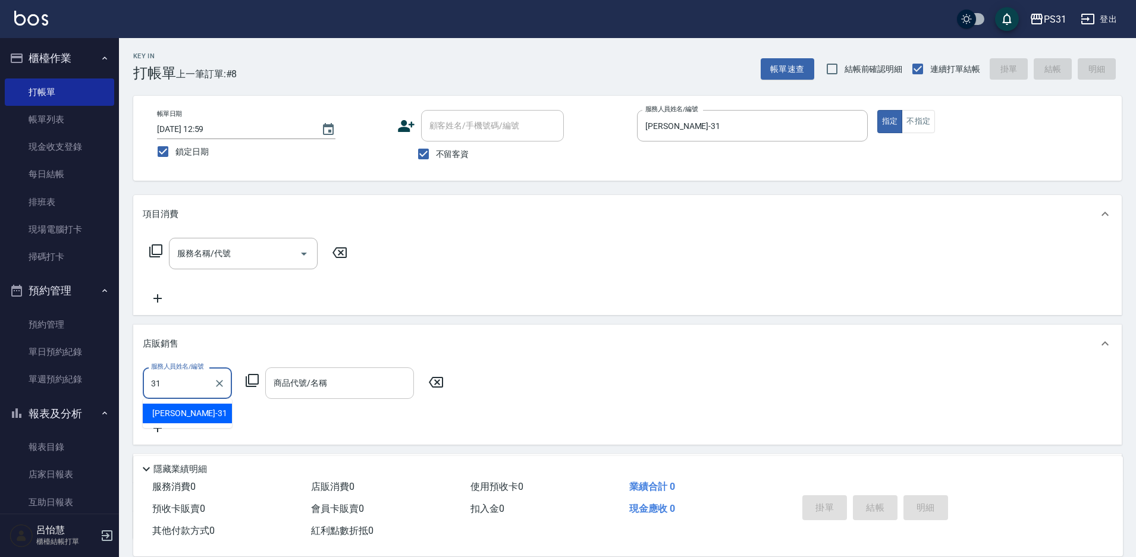
type input "[PERSON_NAME]-31"
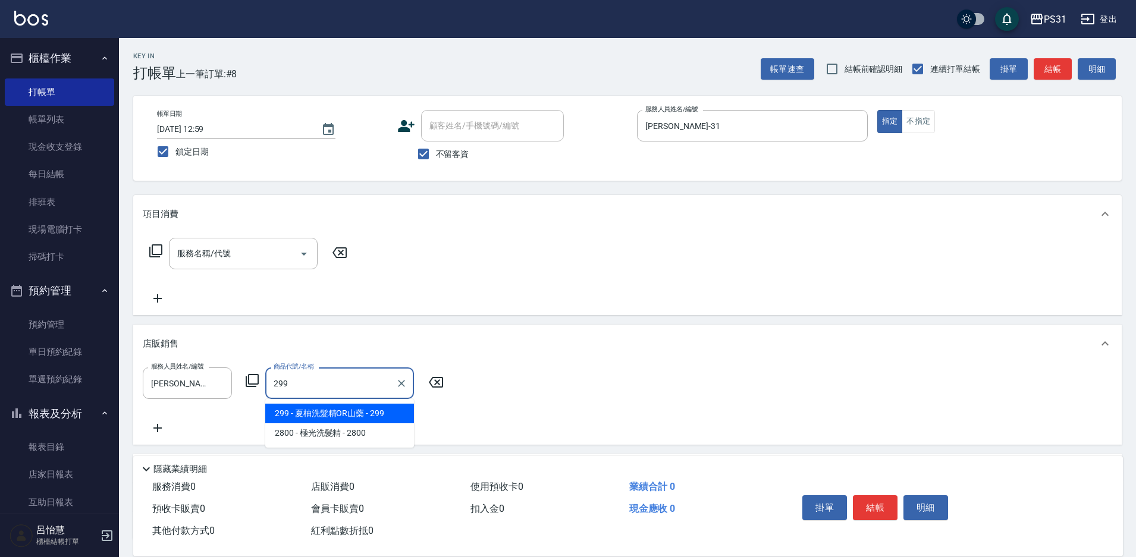
type input "夏柚洗髮精OR山藥"
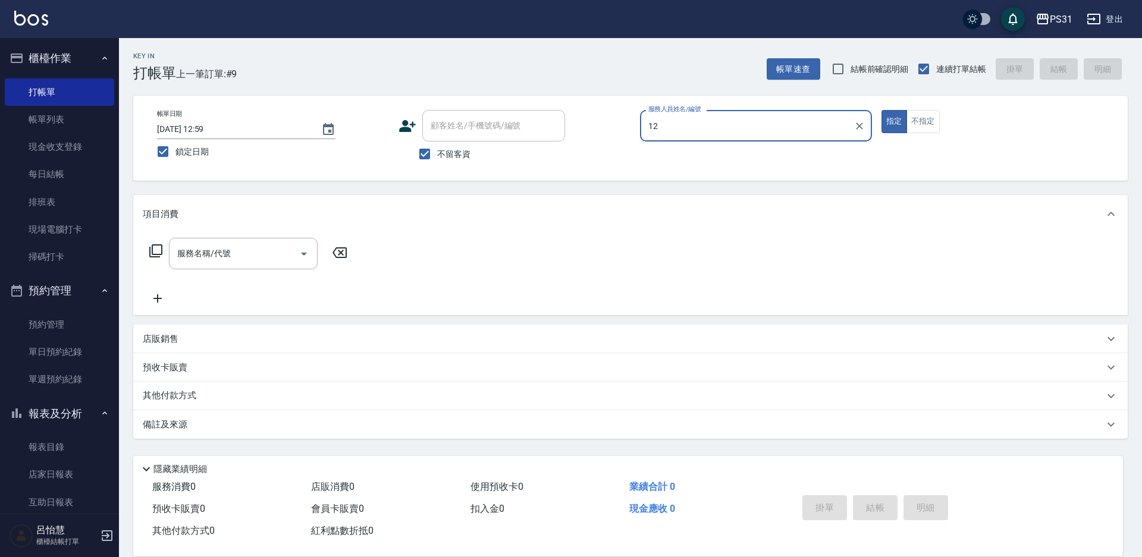
type input "Layna-12"
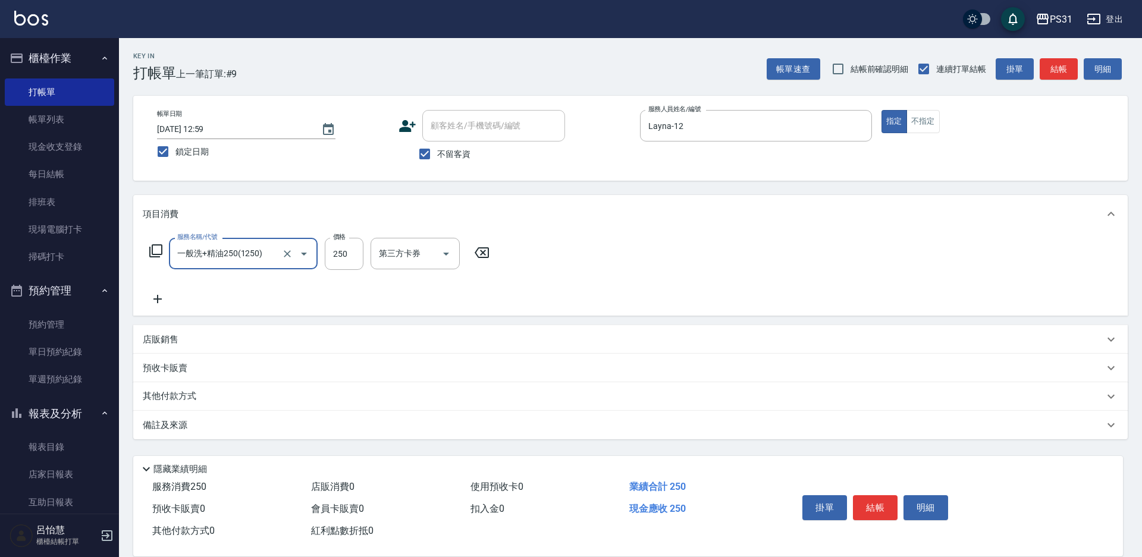
type input "一般洗+精油250(1250)"
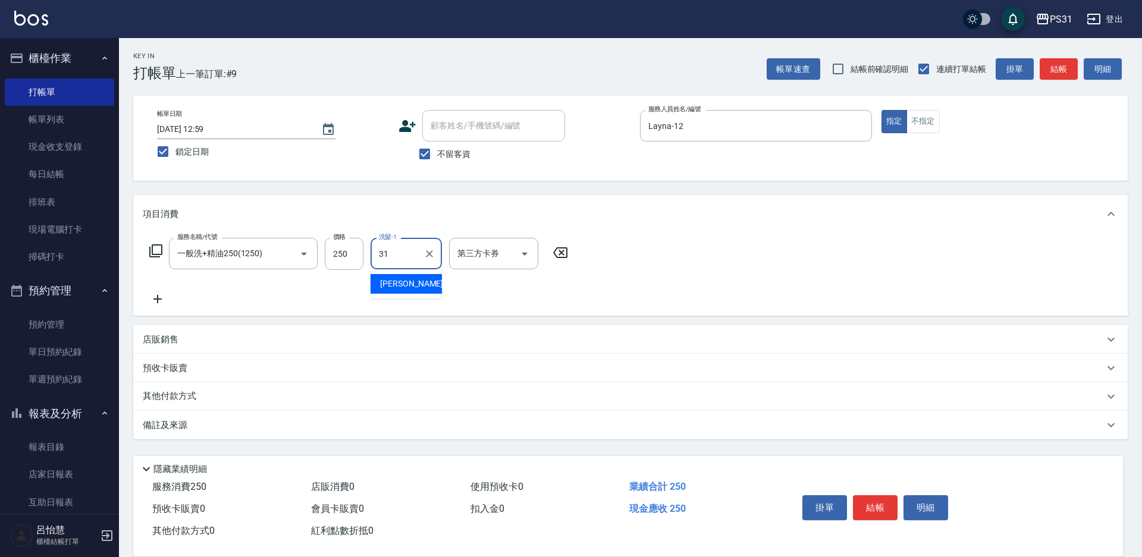
type input "[PERSON_NAME]-31"
